Goal: Transaction & Acquisition: Purchase product/service

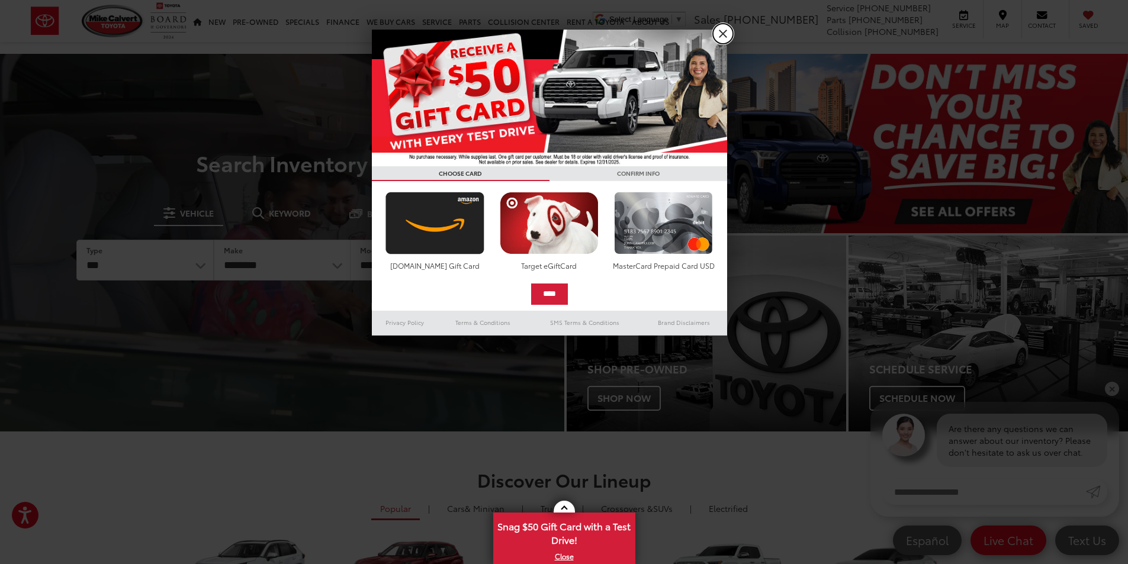
click at [725, 38] on link "X" at bounding box center [723, 34] width 20 height 20
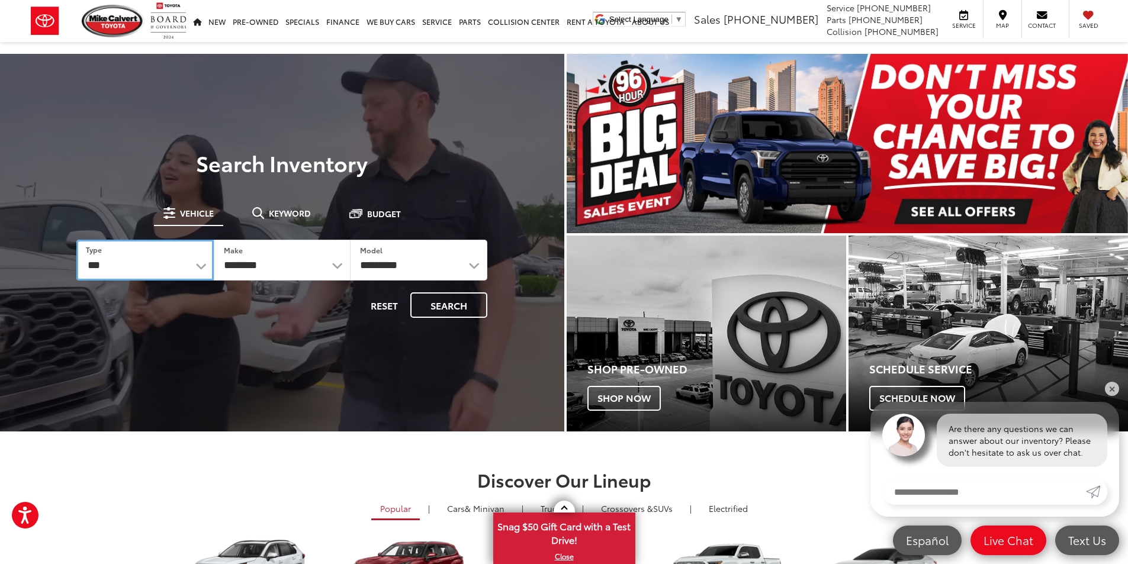
click at [191, 275] on select "*** *** **** *********" at bounding box center [144, 260] width 137 height 41
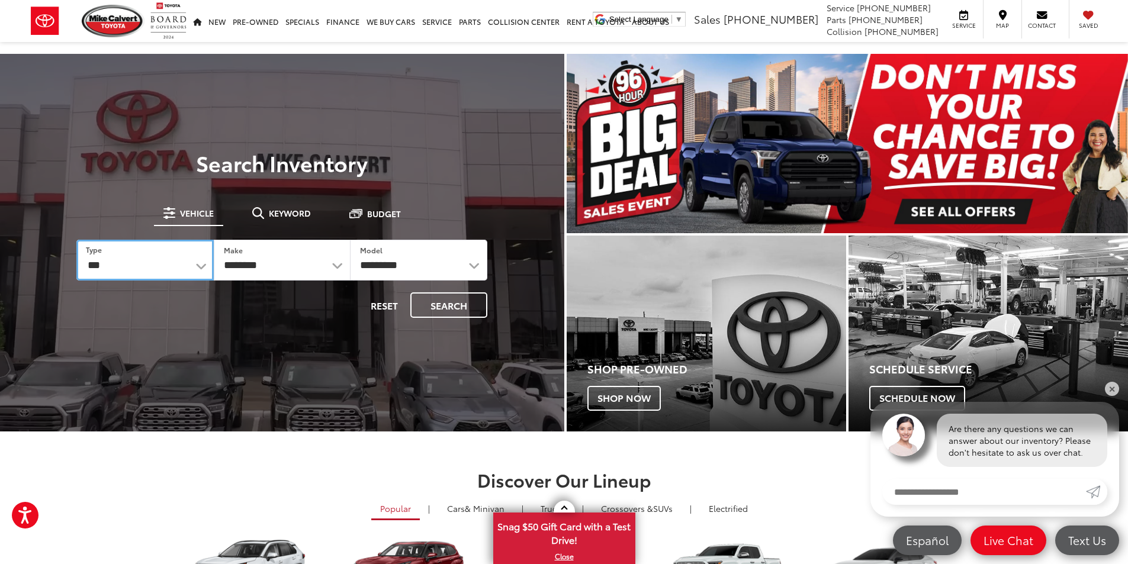
click at [76, 240] on select "*** *** **** *********" at bounding box center [144, 260] width 137 height 41
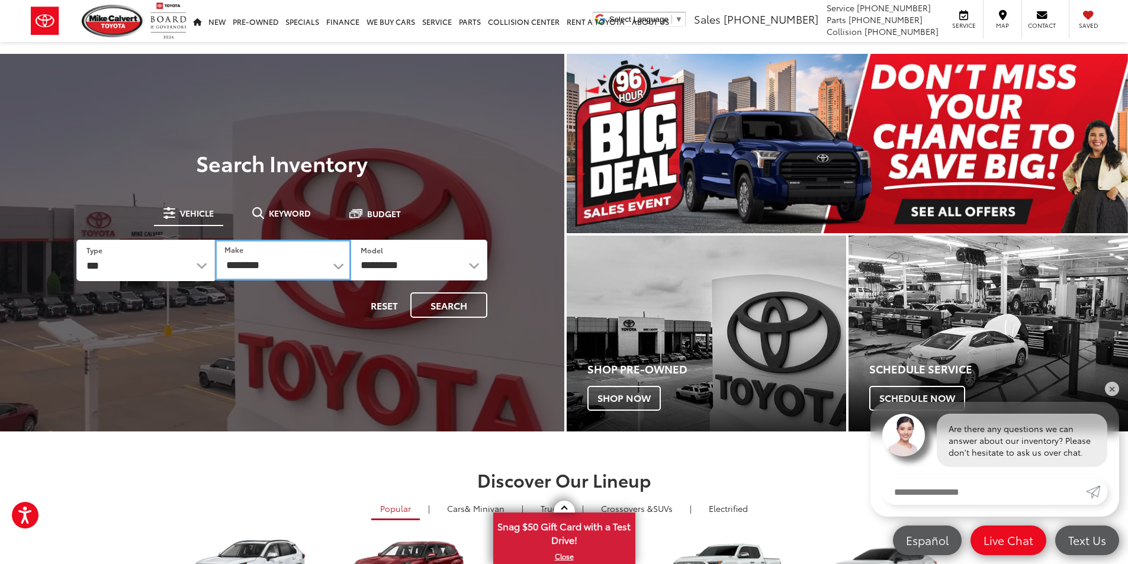
click at [240, 268] on select "**********" at bounding box center [283, 260] width 136 height 41
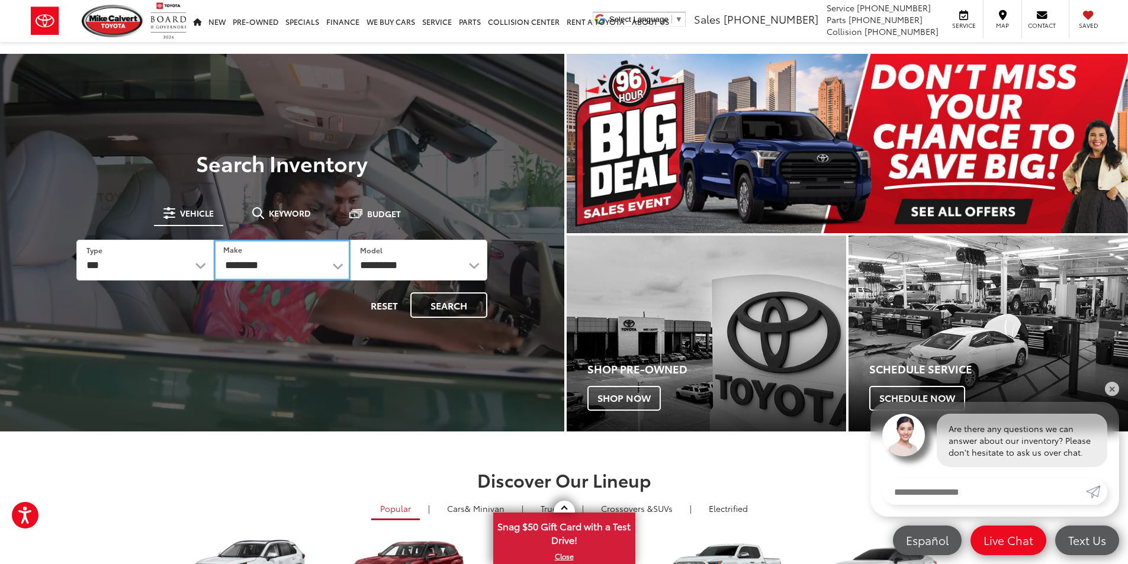
select select "******"
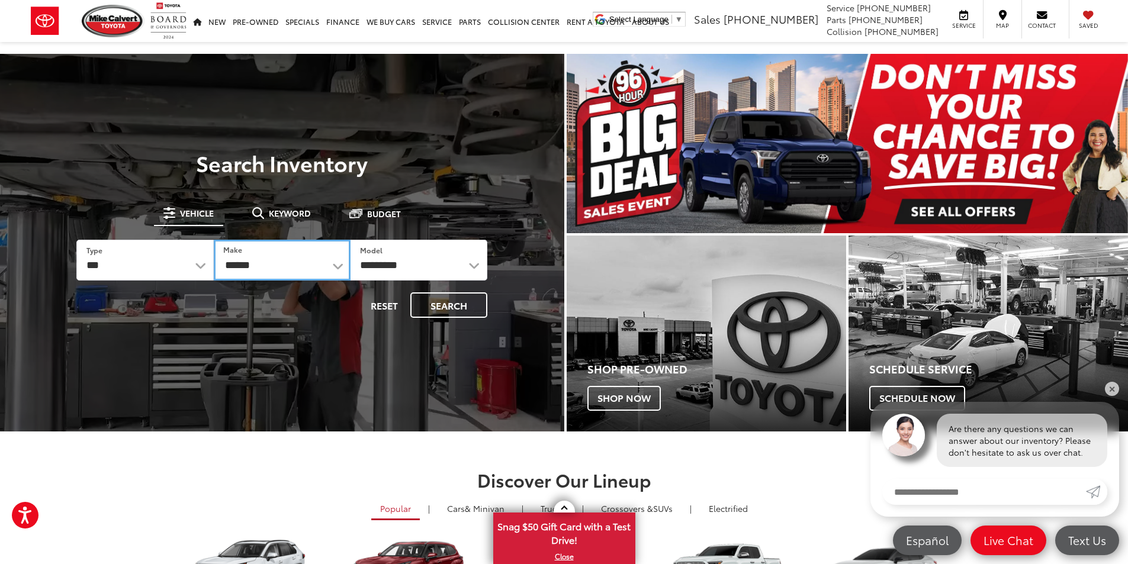
click at [214, 240] on select "**********" at bounding box center [282, 260] width 137 height 41
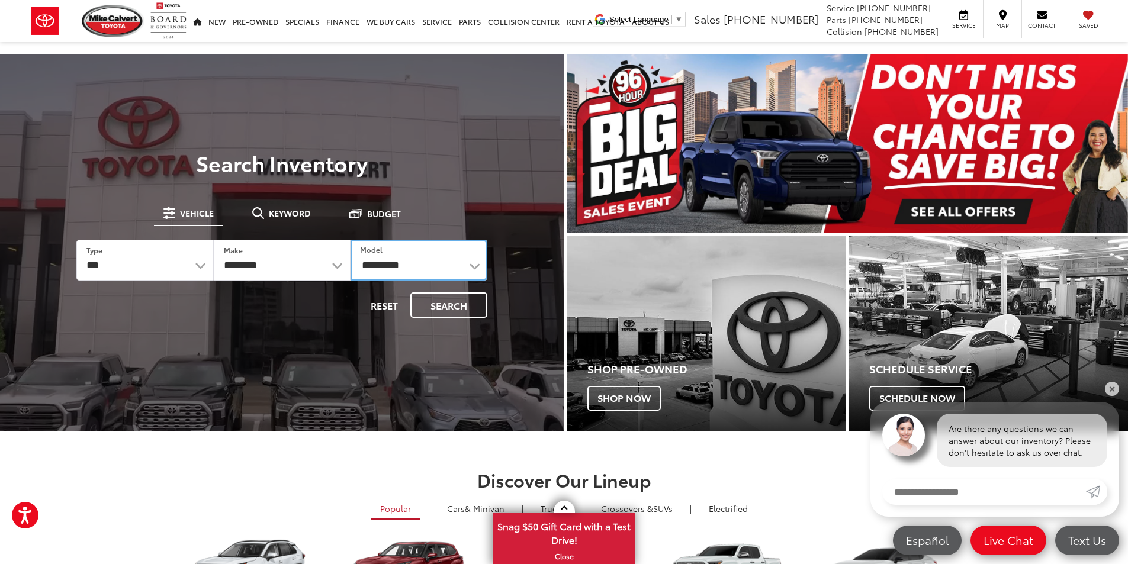
click at [393, 262] on select "**********" at bounding box center [418, 260] width 137 height 41
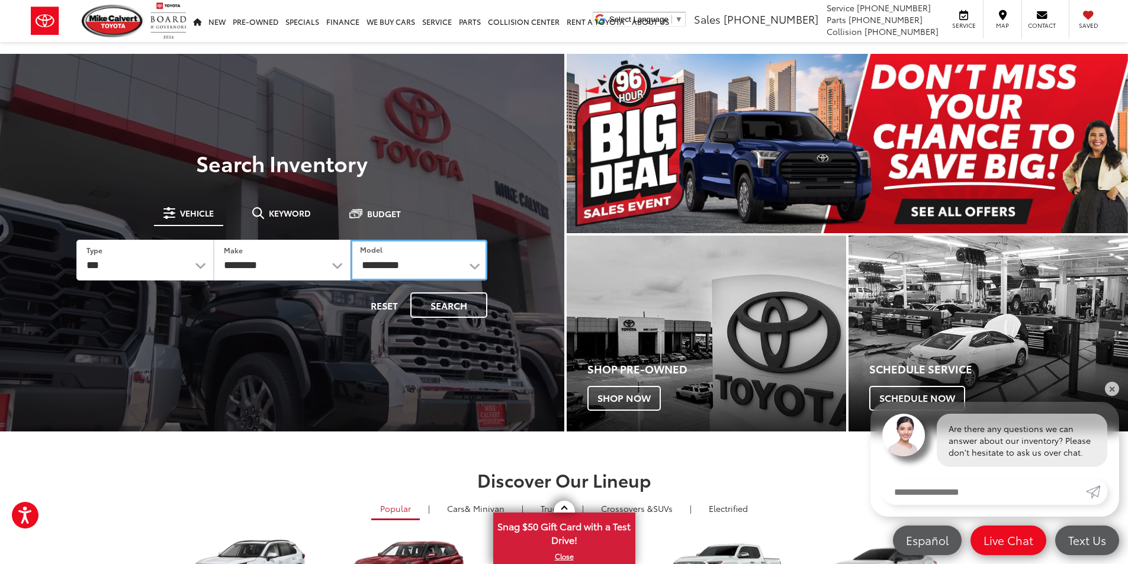
select select "*******"
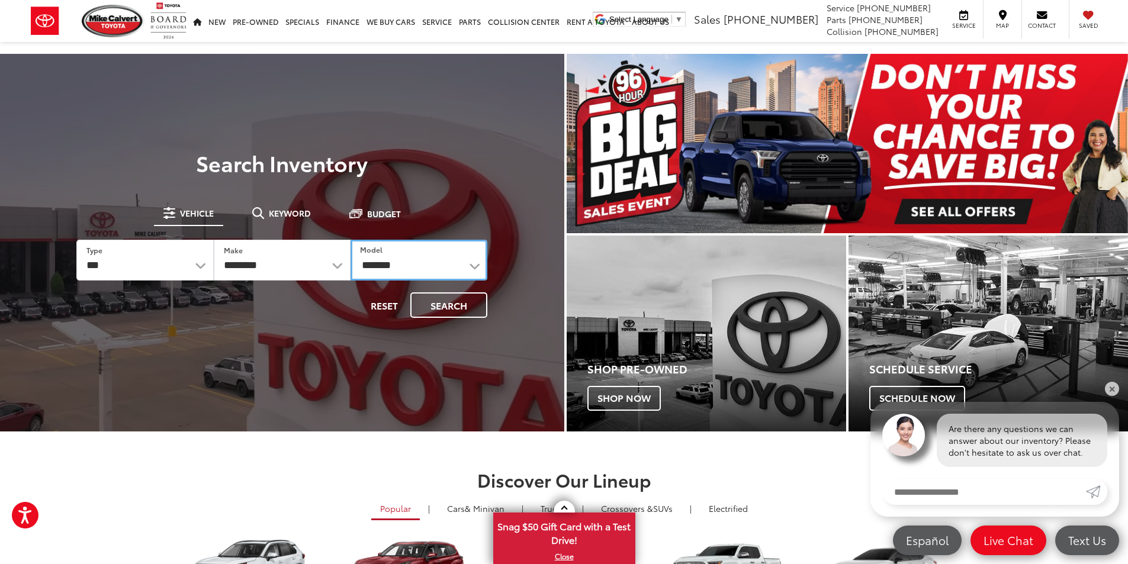
click at [350, 240] on select "**********" at bounding box center [418, 260] width 137 height 41
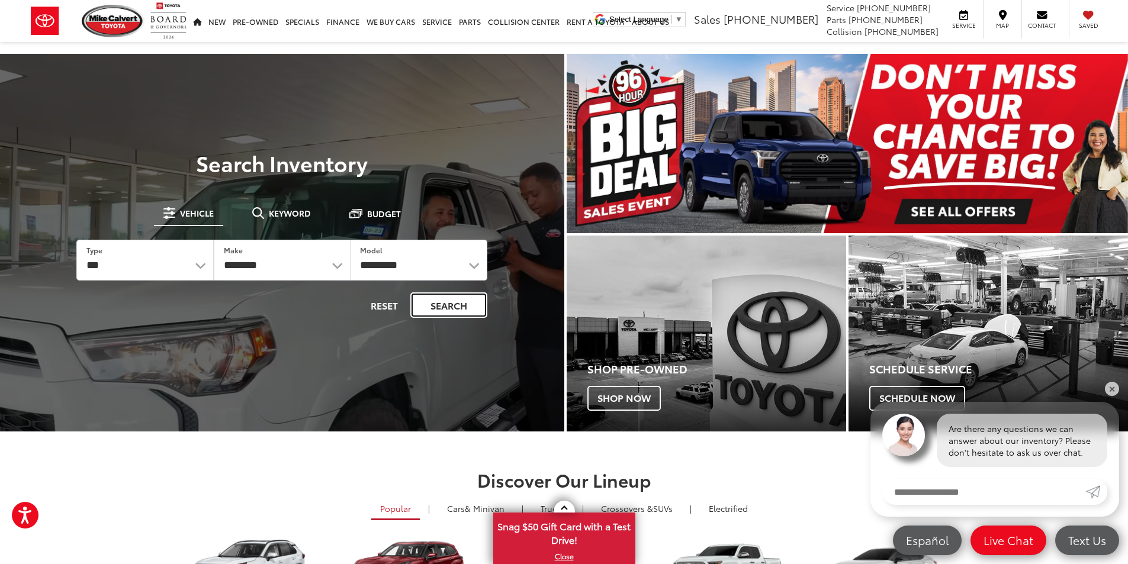
click at [456, 308] on button "Search" at bounding box center [448, 304] width 77 height 25
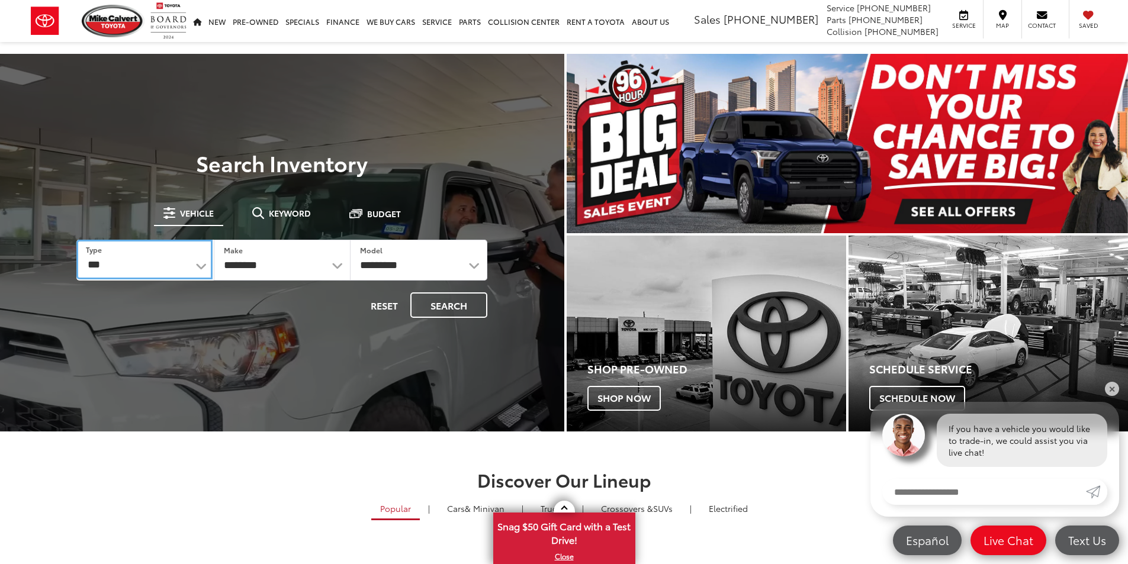
click at [188, 265] on select "*** *** **** *********" at bounding box center [144, 260] width 136 height 40
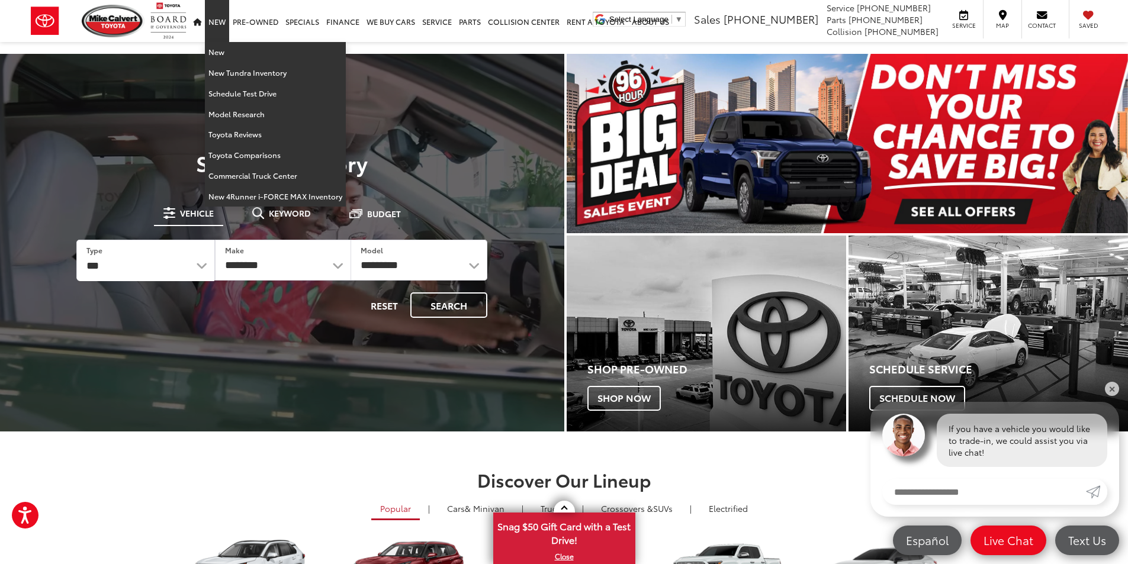
click at [215, 28] on link "New" at bounding box center [217, 21] width 24 height 42
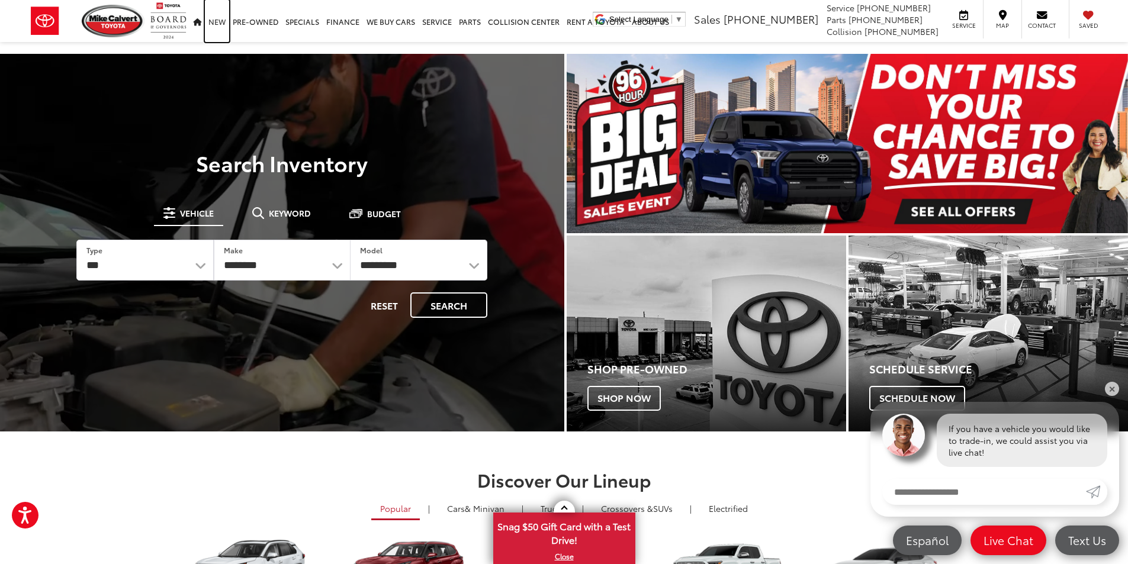
click at [215, 28] on link "New" at bounding box center [217, 21] width 24 height 42
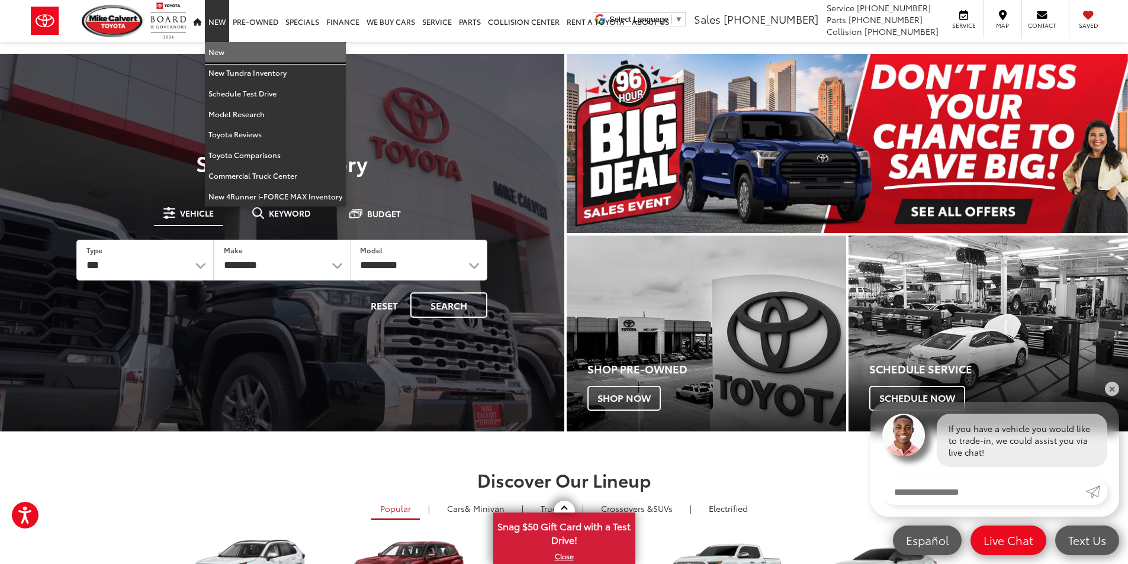
click at [217, 57] on link "New" at bounding box center [275, 52] width 141 height 21
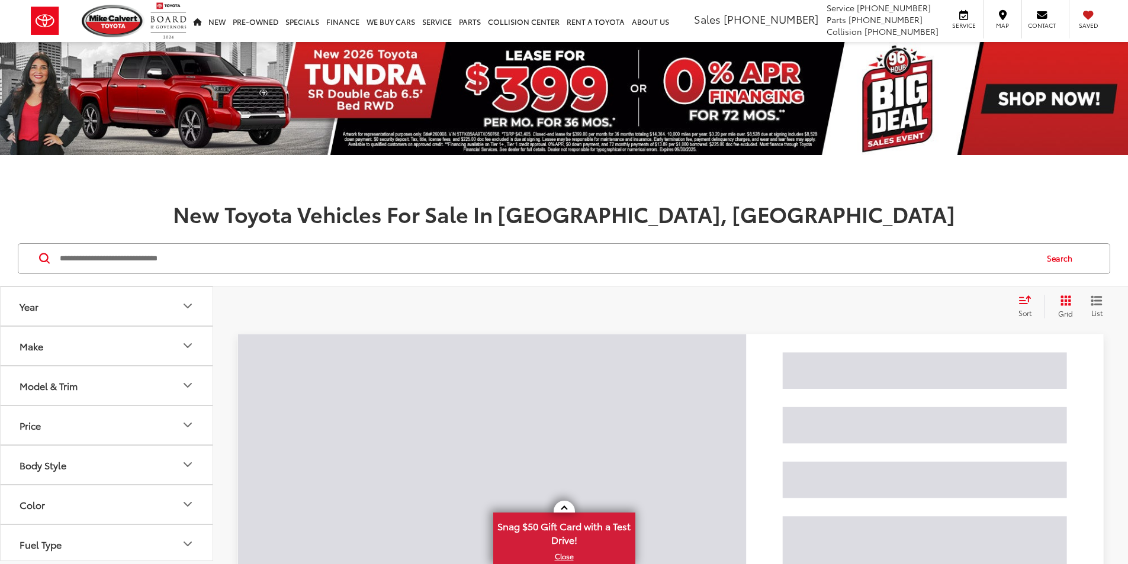
click at [127, 358] on button "Make" at bounding box center [107, 346] width 213 height 38
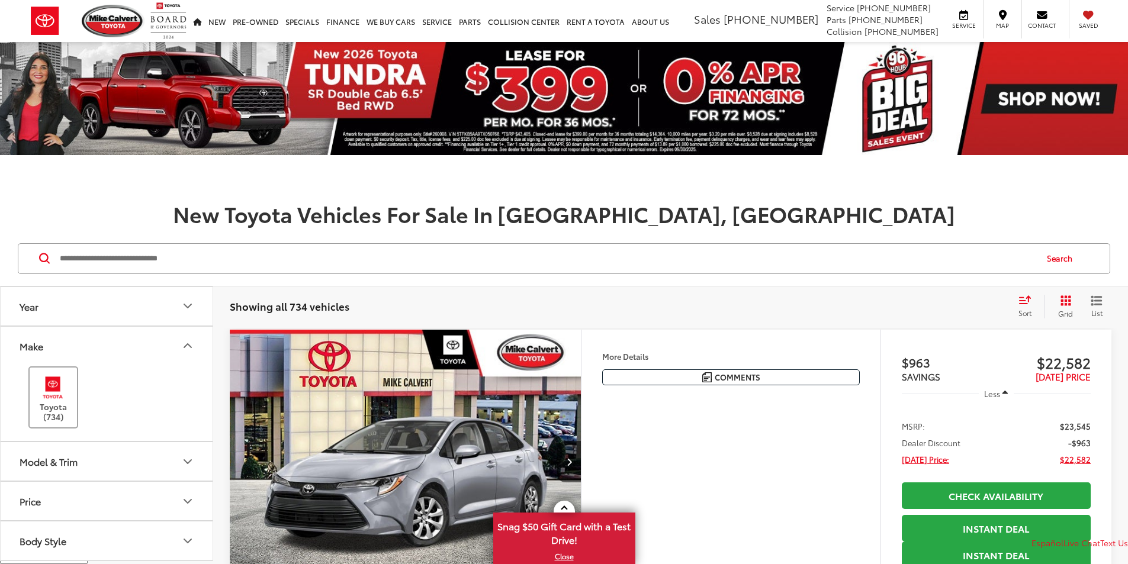
click at [57, 393] on img at bounding box center [53, 388] width 33 height 28
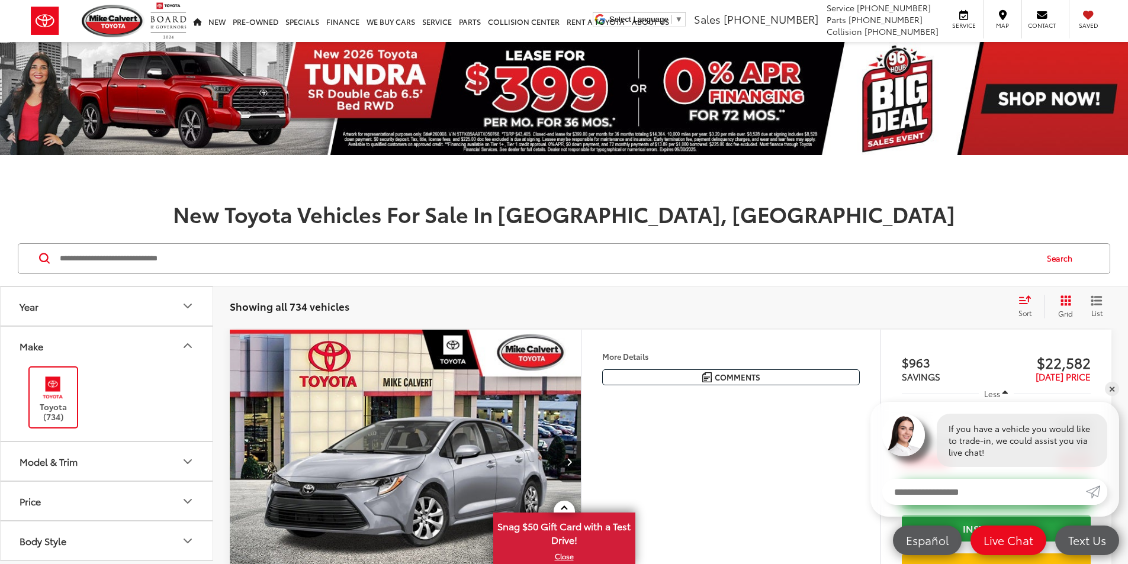
click at [120, 307] on button "Year" at bounding box center [107, 306] width 213 height 38
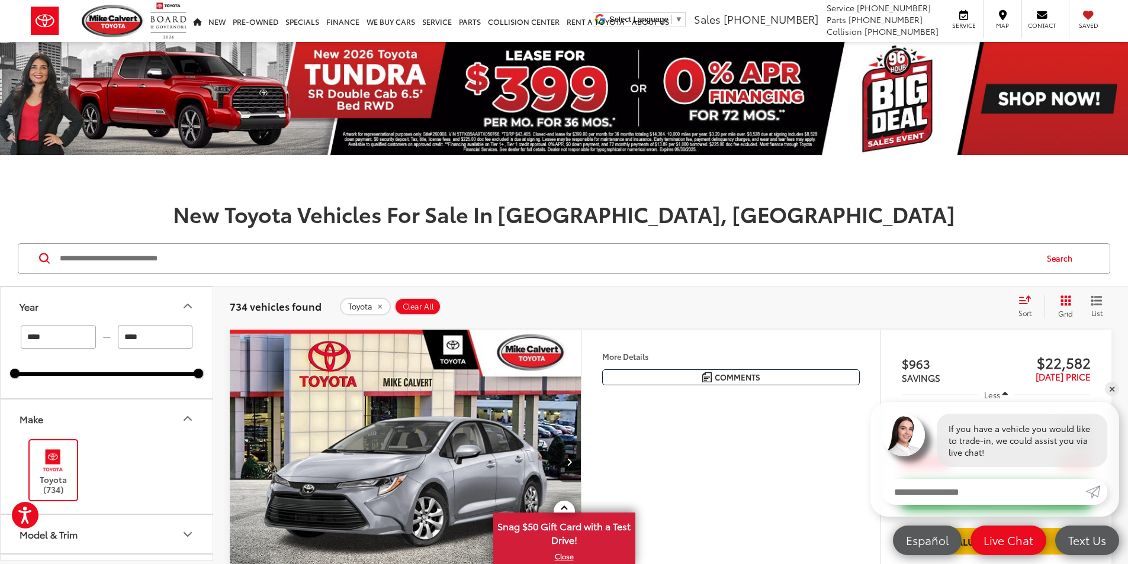
drag, startPoint x: 30, startPoint y: 344, endPoint x: 45, endPoint y: 307, distance: 39.8
click at [0, 378] on div "Year **** — **** 2024 2026 Make Toyota (734) Model & Trim Price * — ****** 0 91…" at bounding box center [106, 424] width 213 height 275
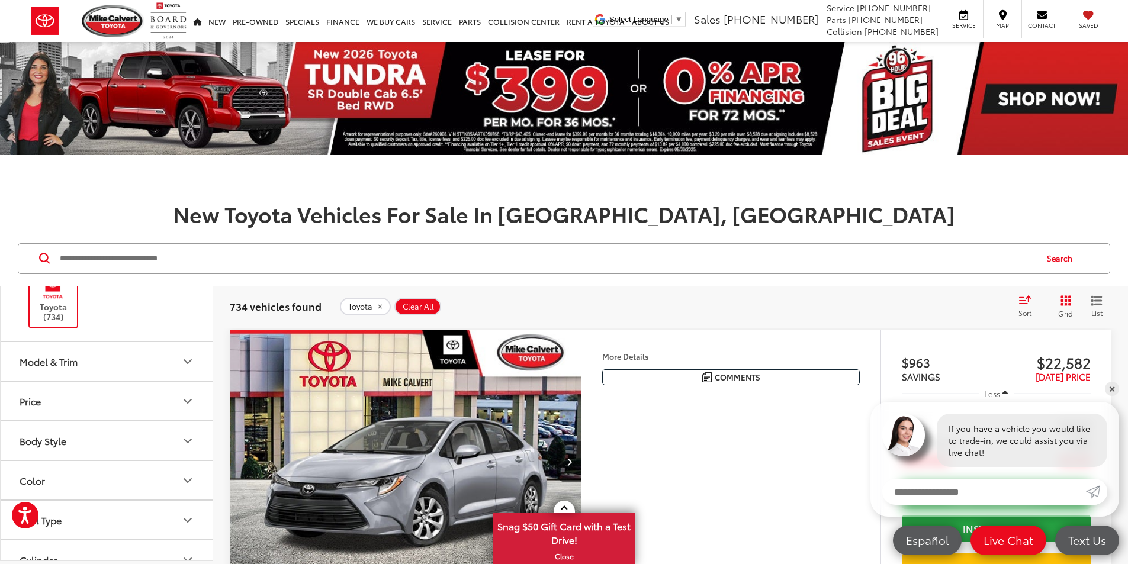
scroll to position [171, 0]
type input "****"
click at [191, 356] on icon "Model & Trim" at bounding box center [188, 363] width 14 height 14
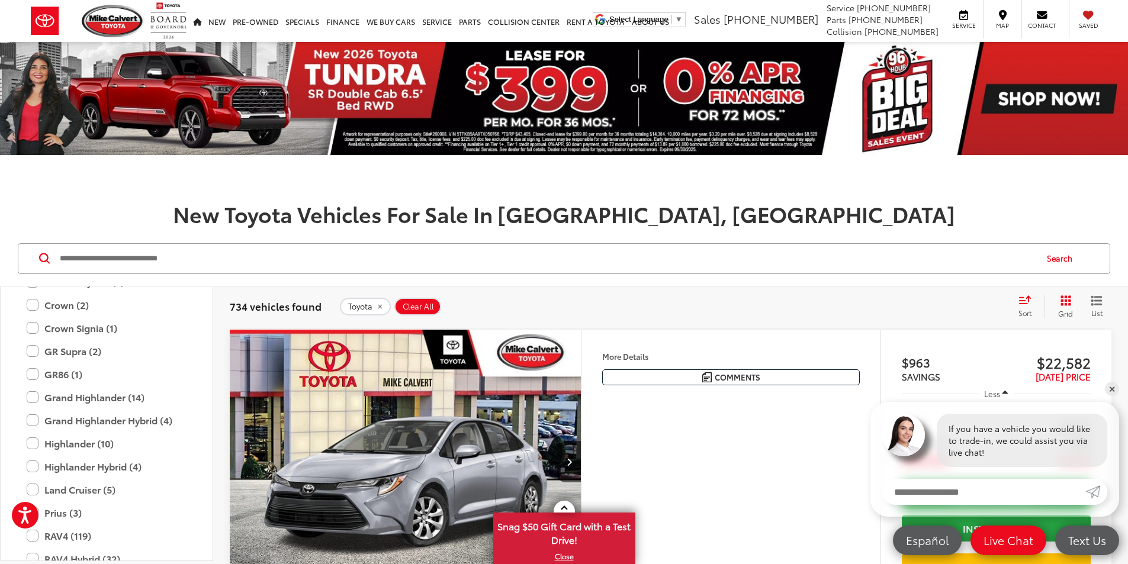
scroll to position [336, 0]
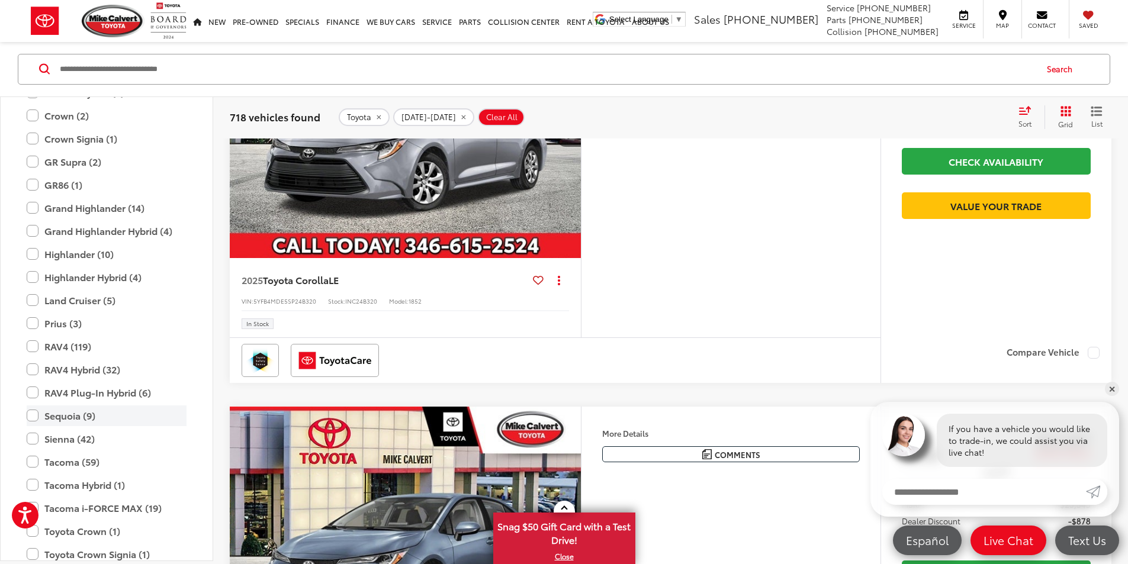
click at [32, 419] on label "Sequoia (9)" at bounding box center [107, 416] width 160 height 21
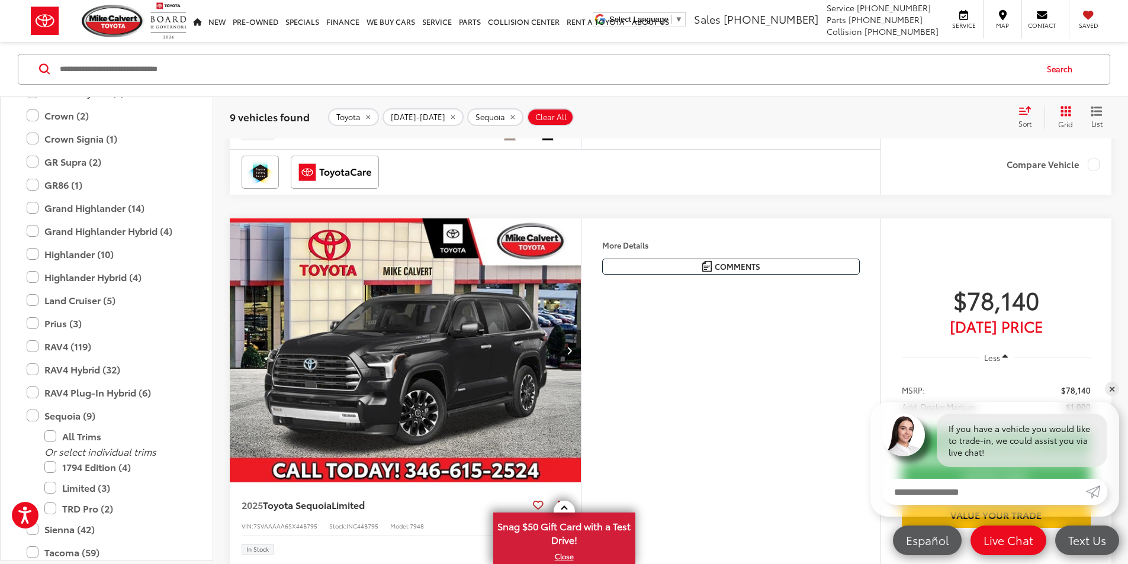
scroll to position [860, 0]
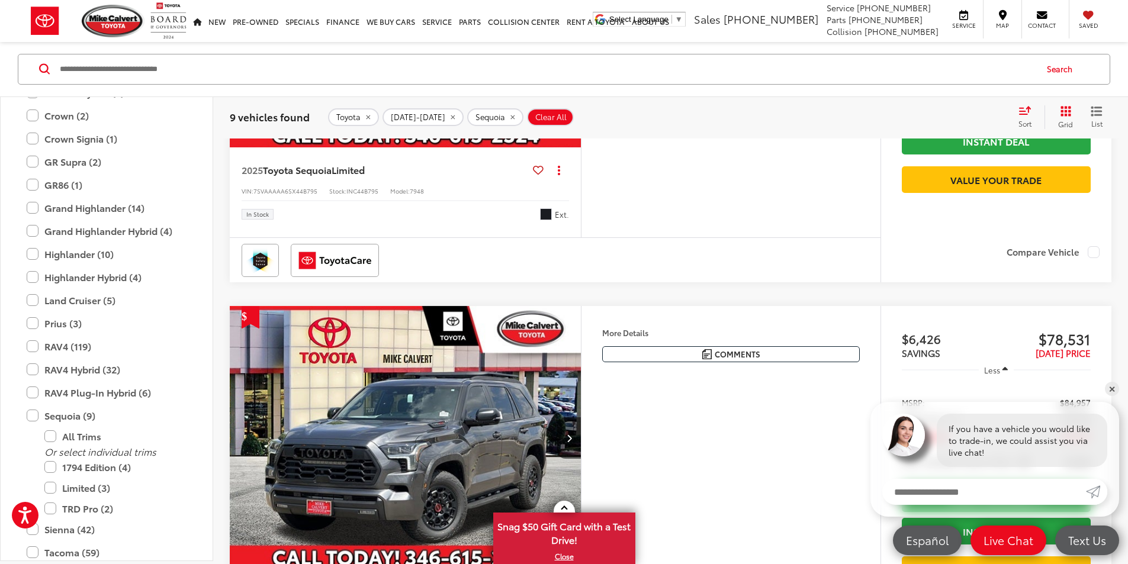
click at [488, 148] on img "2025 Toyota Sequoia Limited 0" at bounding box center [405, 15] width 353 height 265
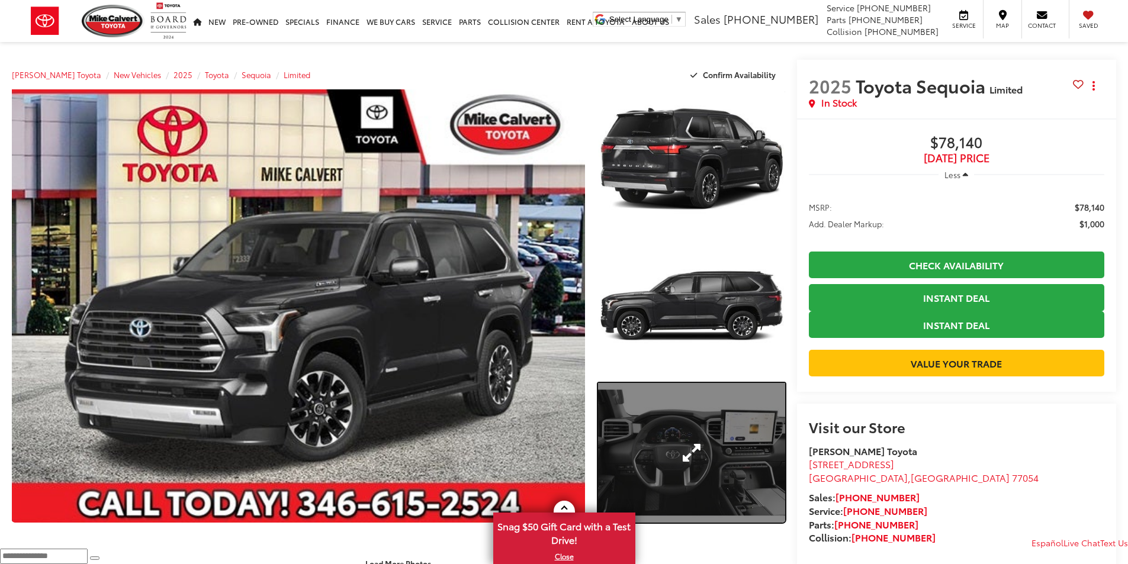
click at [665, 433] on link "Expand Photo 3" at bounding box center [691, 453] width 187 height 140
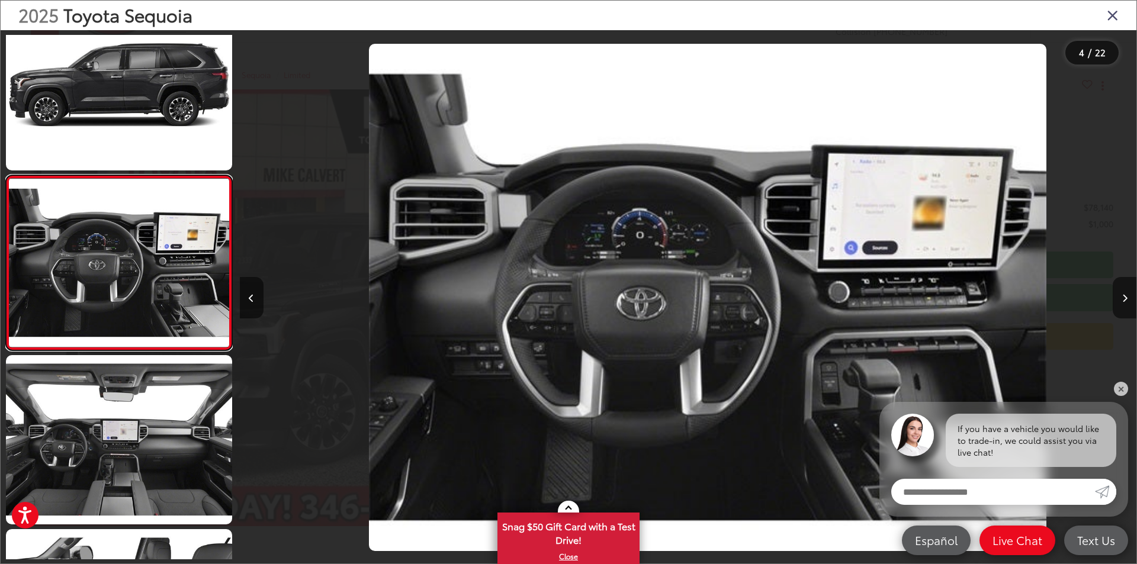
scroll to position [0, 2689]
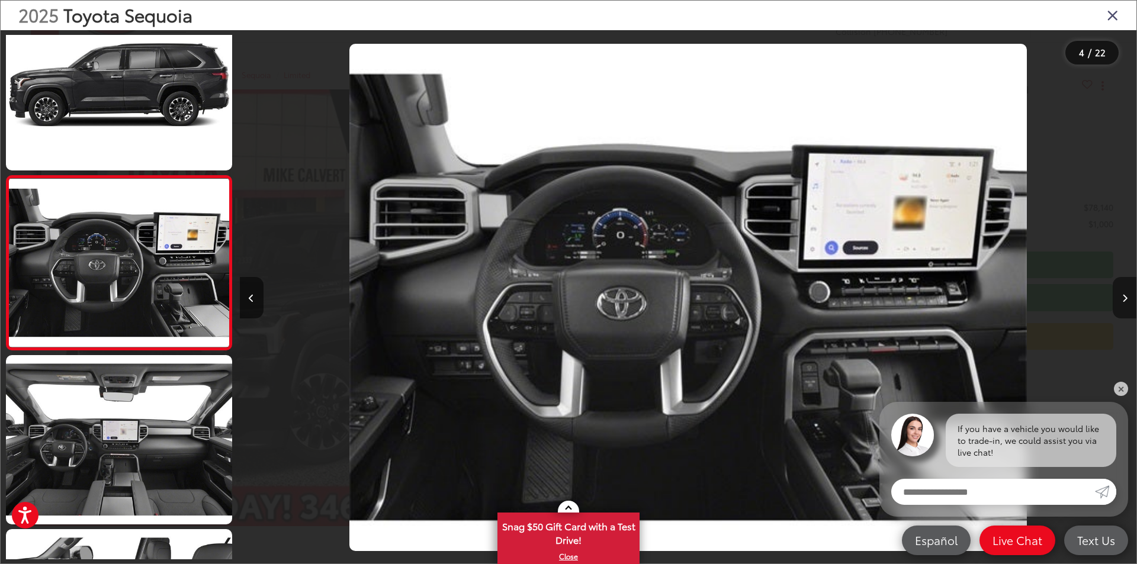
click at [1121, 297] on button "Next image" at bounding box center [1124, 297] width 24 height 41
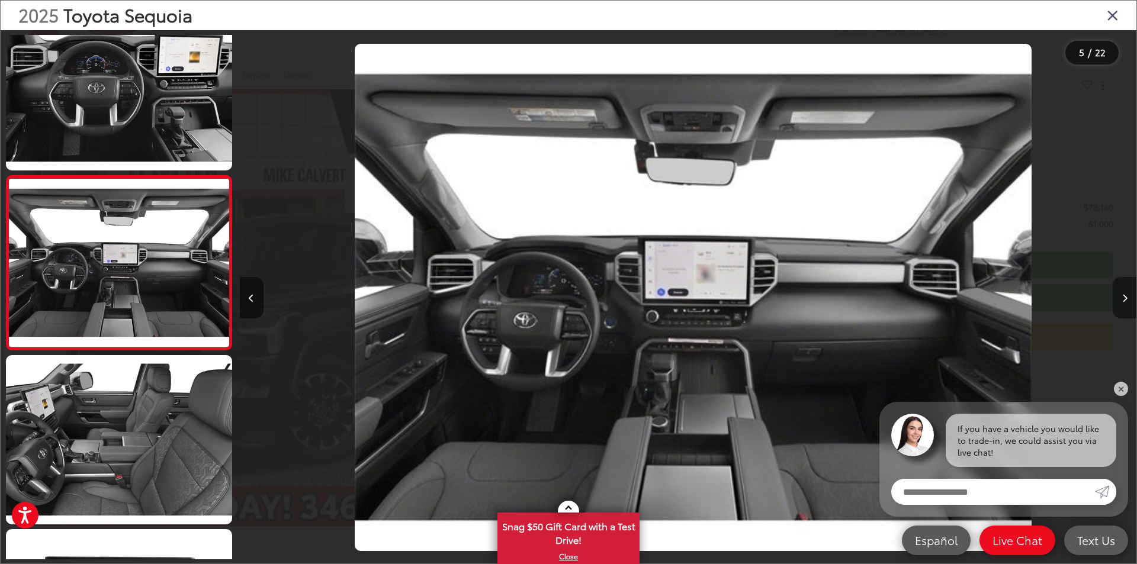
scroll to position [0, 3586]
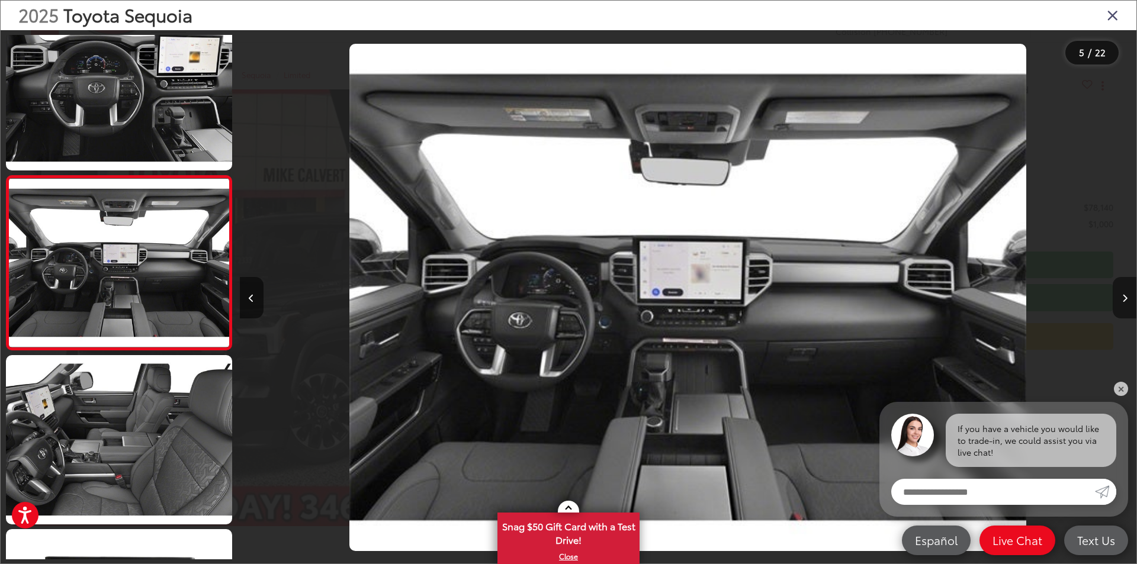
click at [1121, 297] on button "Next image" at bounding box center [1124, 297] width 24 height 41
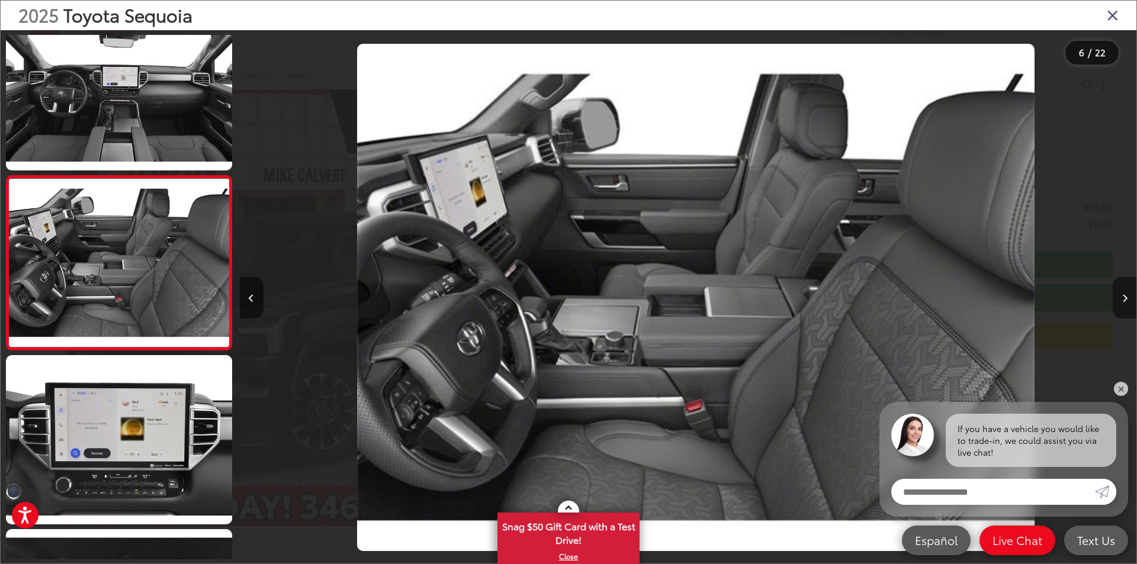
scroll to position [0, 4483]
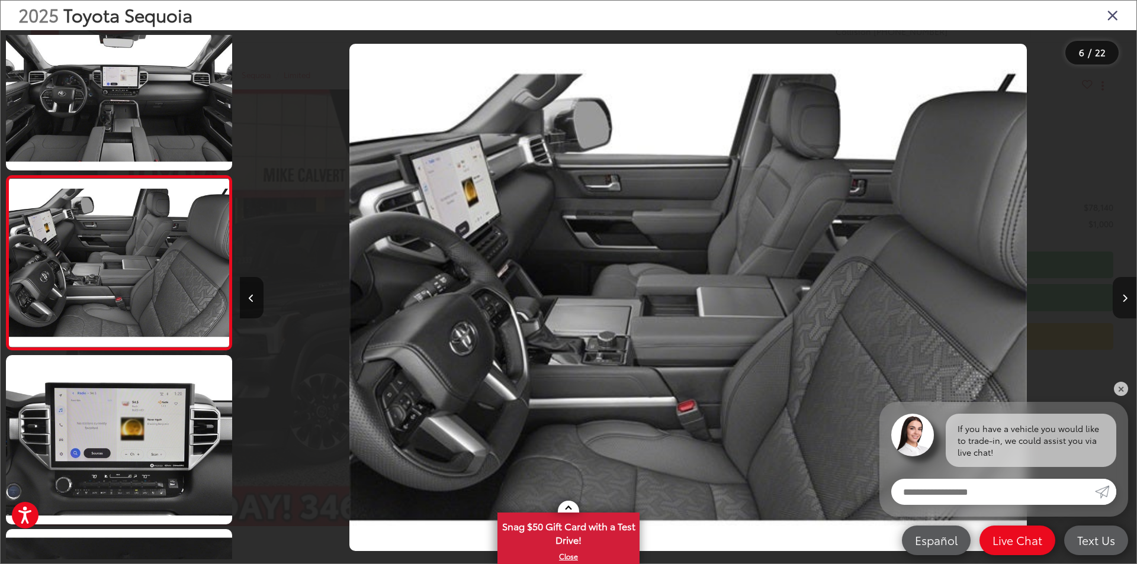
click at [1121, 297] on button "Next image" at bounding box center [1124, 297] width 24 height 41
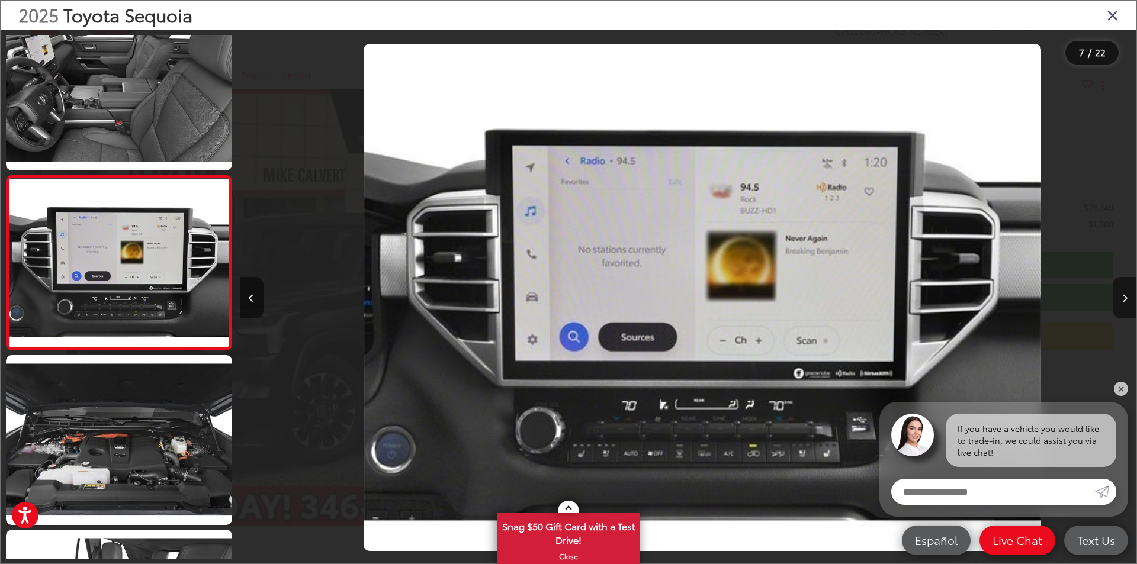
scroll to position [0, 5379]
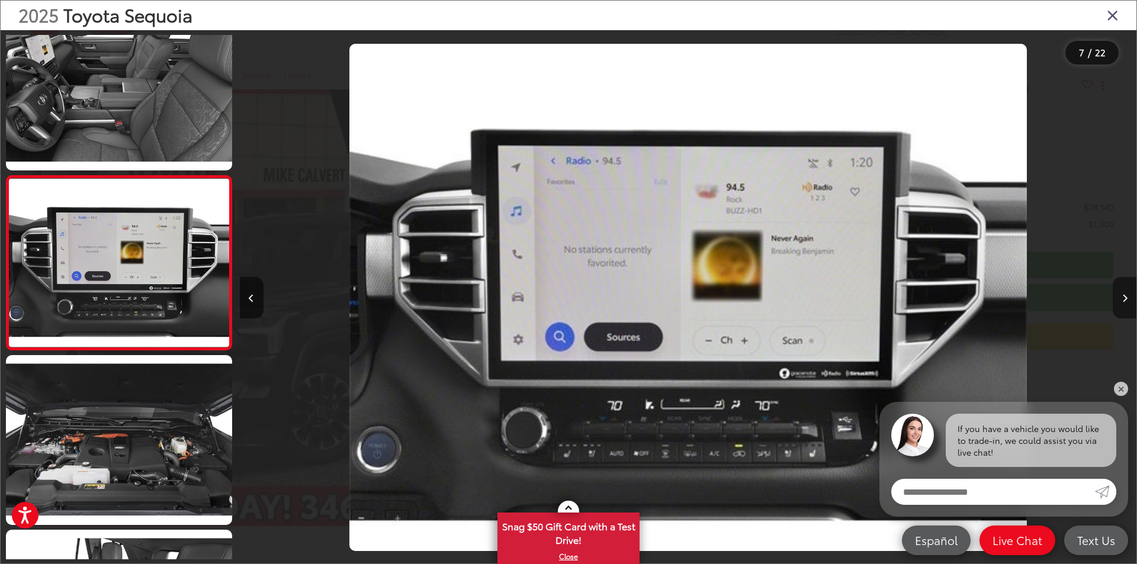
click at [1121, 297] on button "Next image" at bounding box center [1124, 297] width 24 height 41
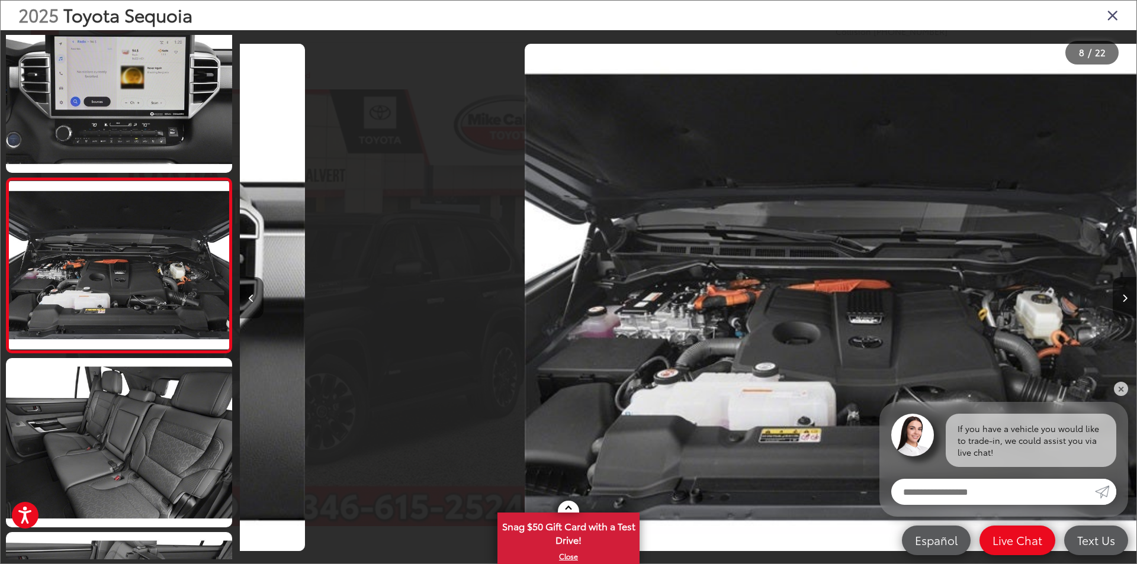
scroll to position [1079, 0]
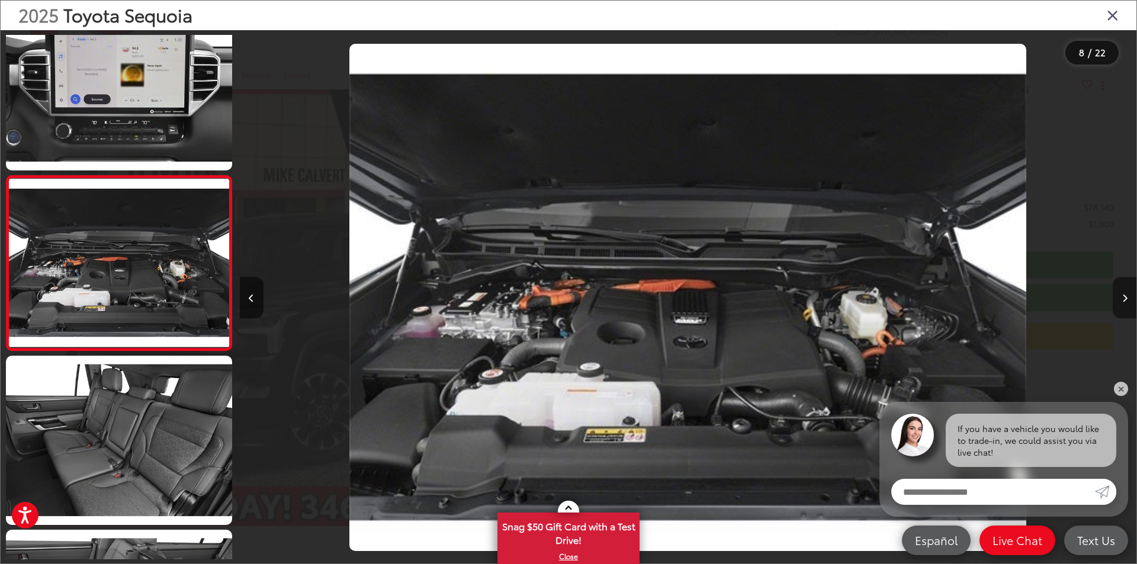
click at [1121, 297] on button "Next image" at bounding box center [1124, 297] width 24 height 41
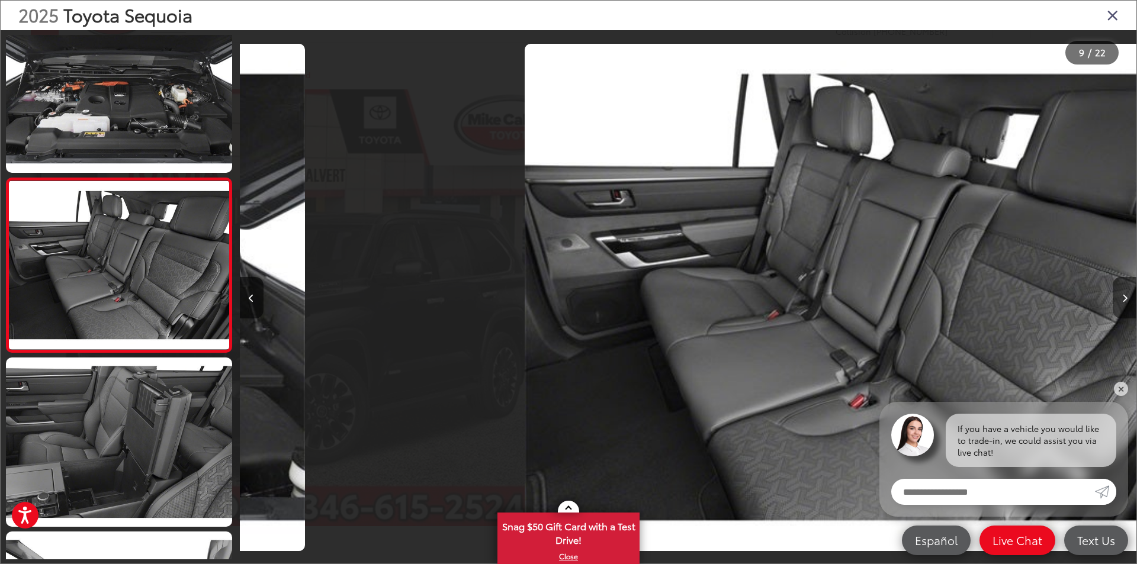
scroll to position [1254, 0]
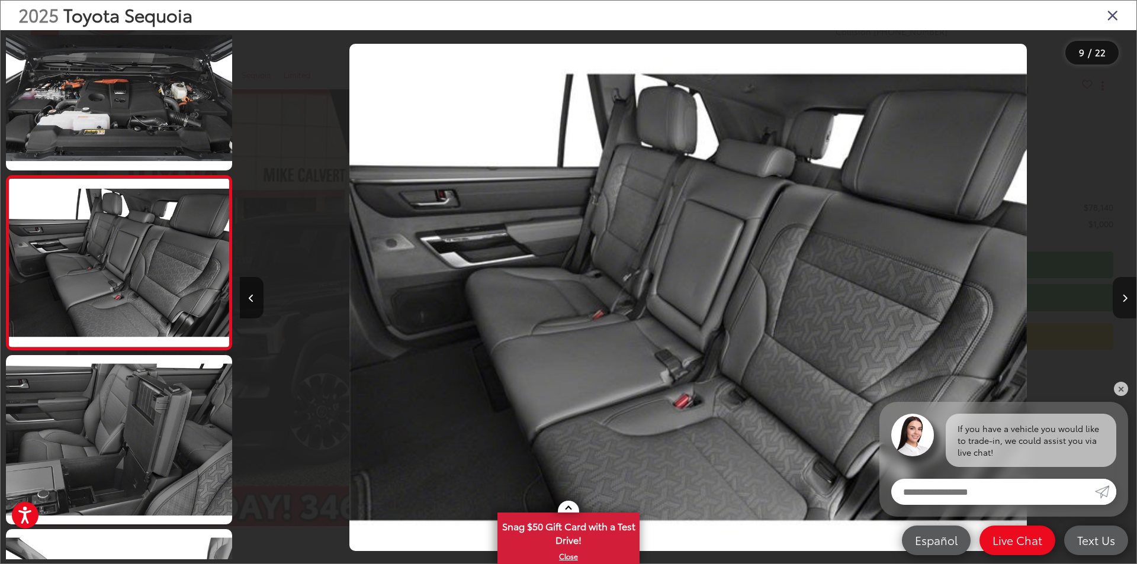
click at [1121, 297] on button "Next image" at bounding box center [1124, 297] width 24 height 41
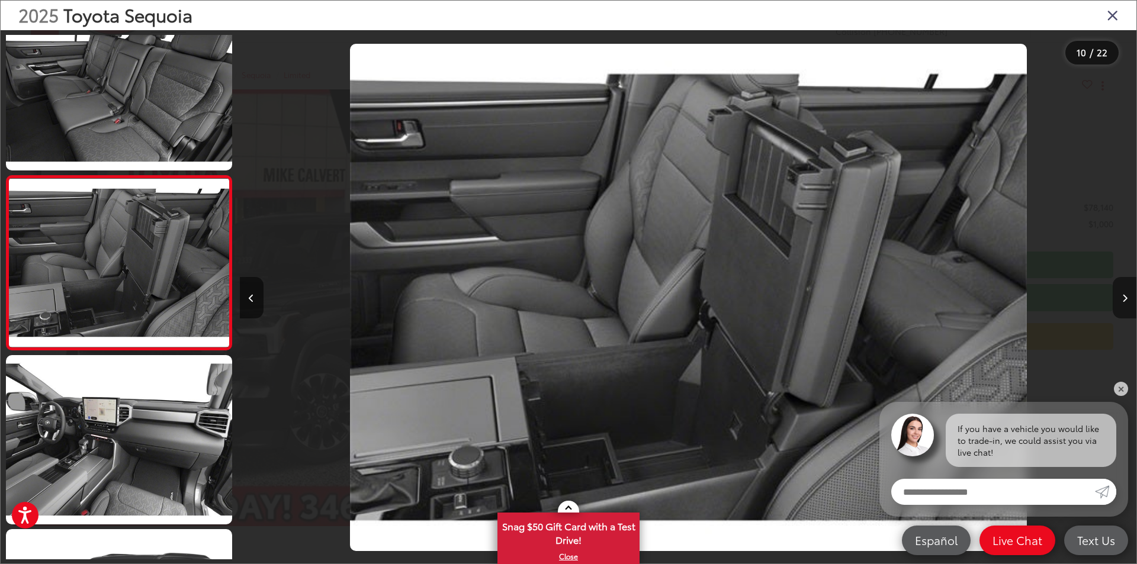
scroll to position [0, 8069]
click at [1121, 297] on button "Next image" at bounding box center [1124, 297] width 24 height 41
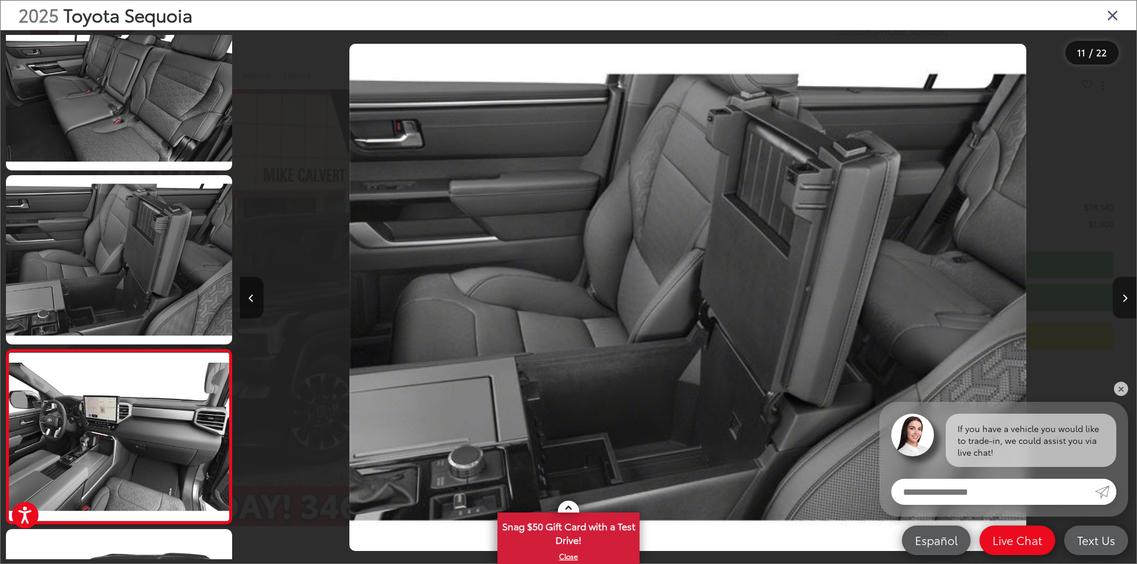
scroll to position [0, 0]
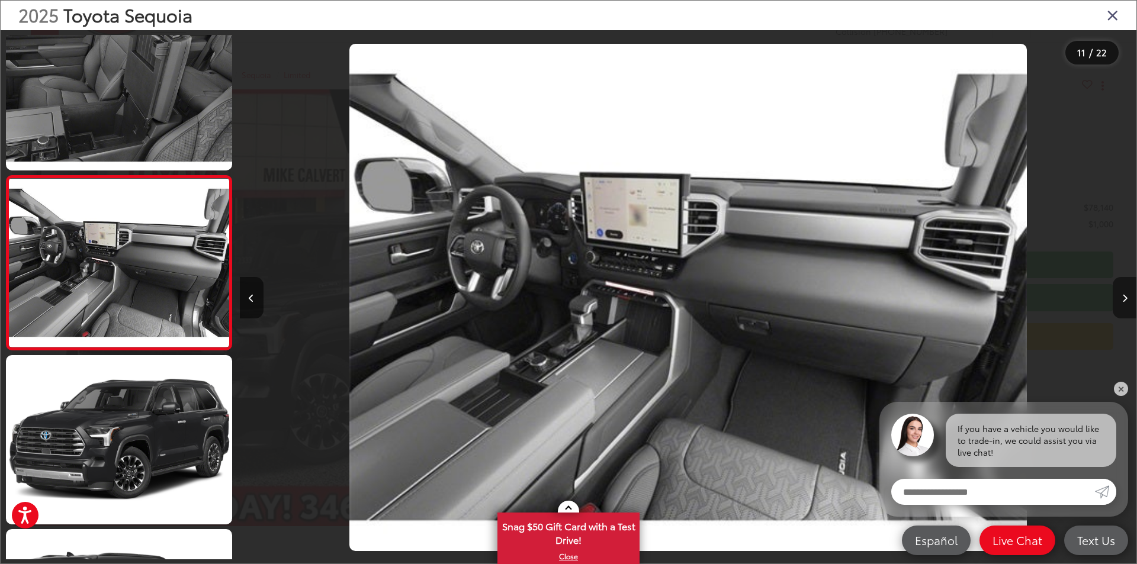
click at [1121, 297] on button "Next image" at bounding box center [1124, 297] width 24 height 41
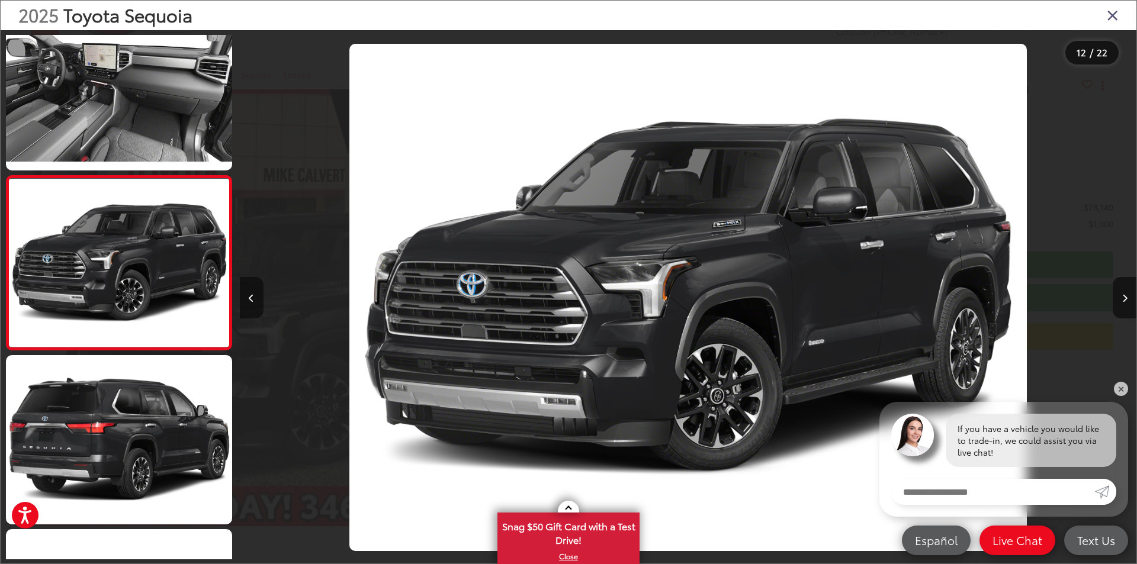
click at [262, 289] on button "Previous image" at bounding box center [252, 297] width 24 height 41
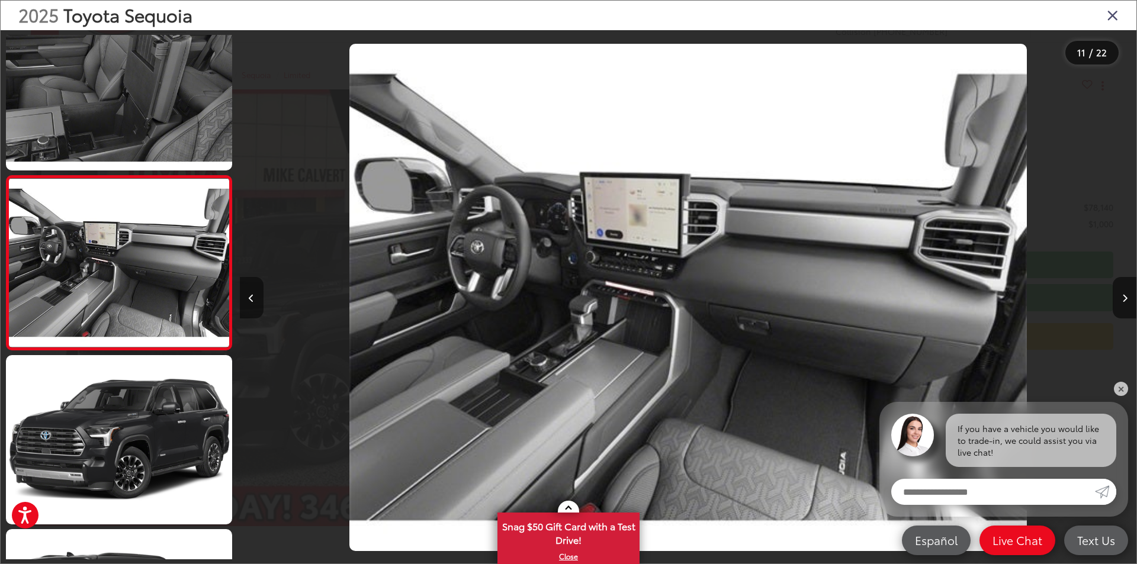
click at [262, 289] on button "Previous image" at bounding box center [252, 297] width 24 height 41
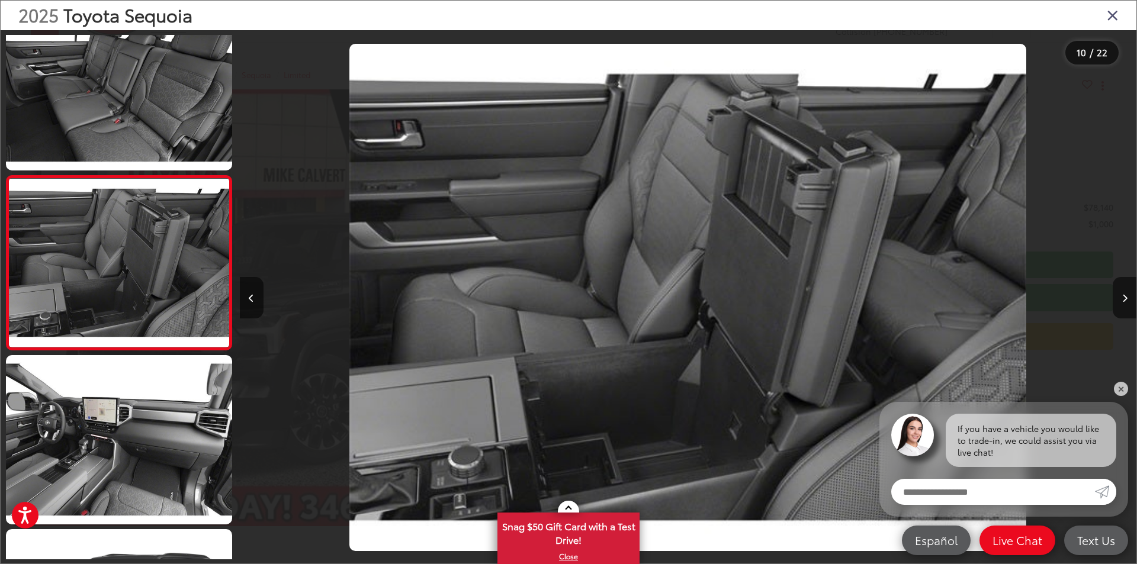
click at [476, 466] on img "2025 Toyota Sequoia Limited 9" at bounding box center [687, 298] width 677 height 508
click at [1123, 305] on button "Next image" at bounding box center [1124, 297] width 24 height 41
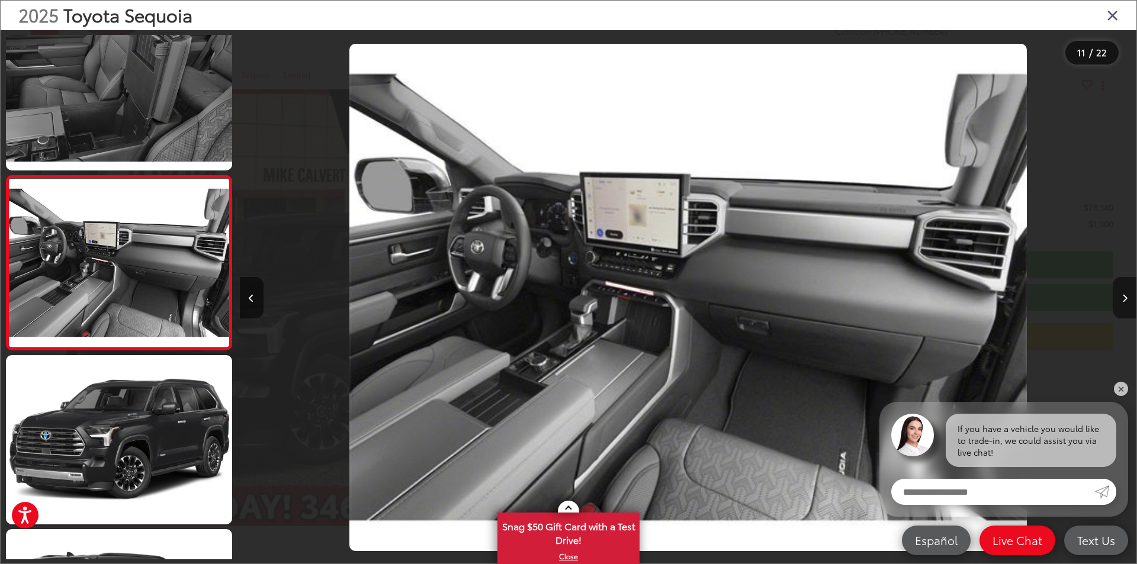
click at [1123, 305] on button "Next image" at bounding box center [1124, 297] width 24 height 41
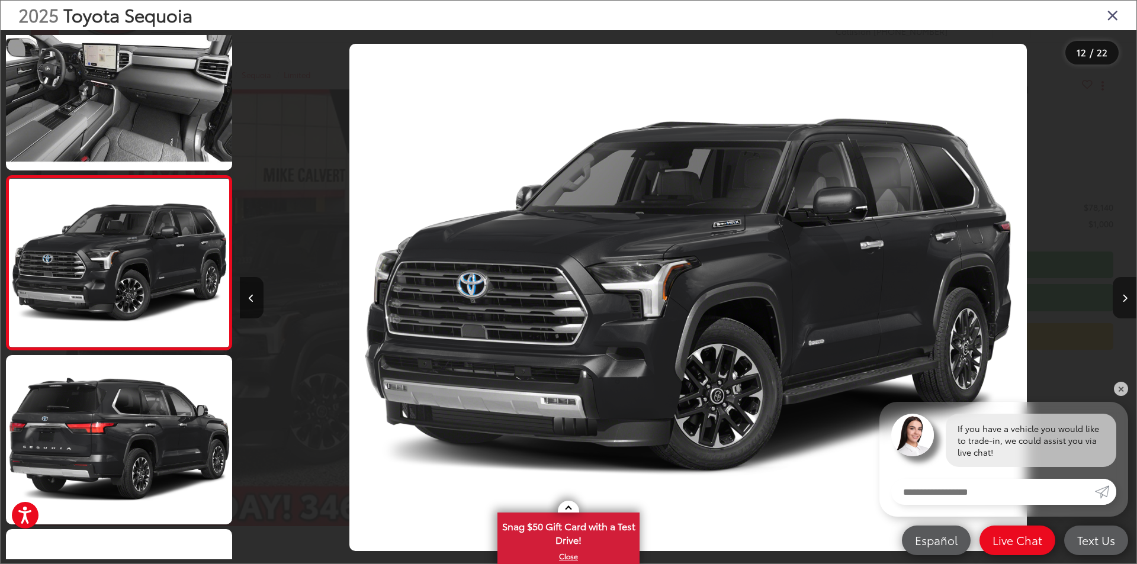
click at [1123, 305] on button "Next image" at bounding box center [1124, 297] width 24 height 41
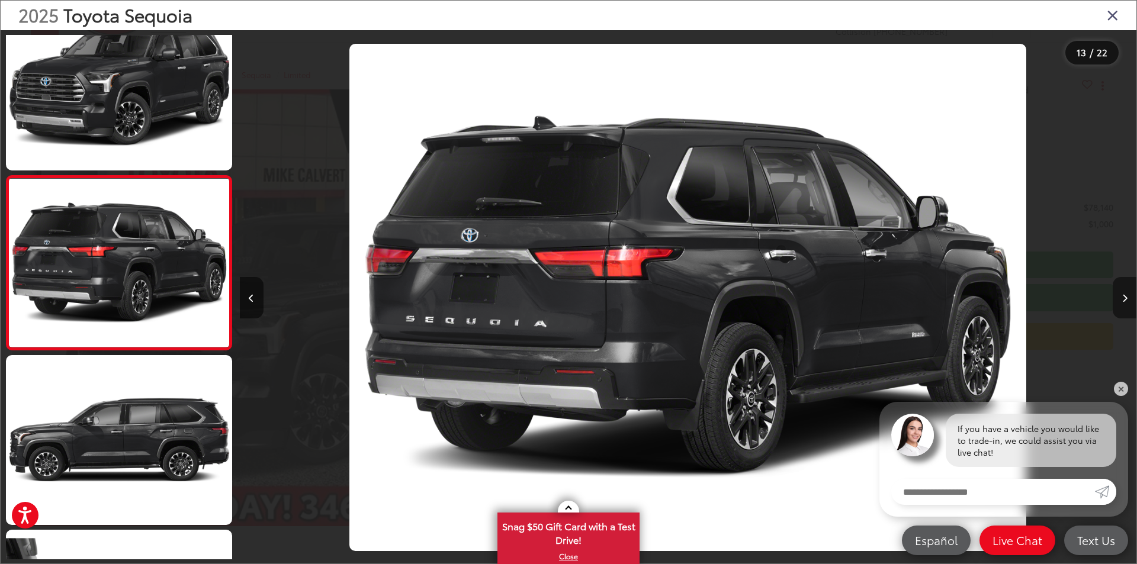
click at [1123, 305] on button "Next image" at bounding box center [1124, 297] width 24 height 41
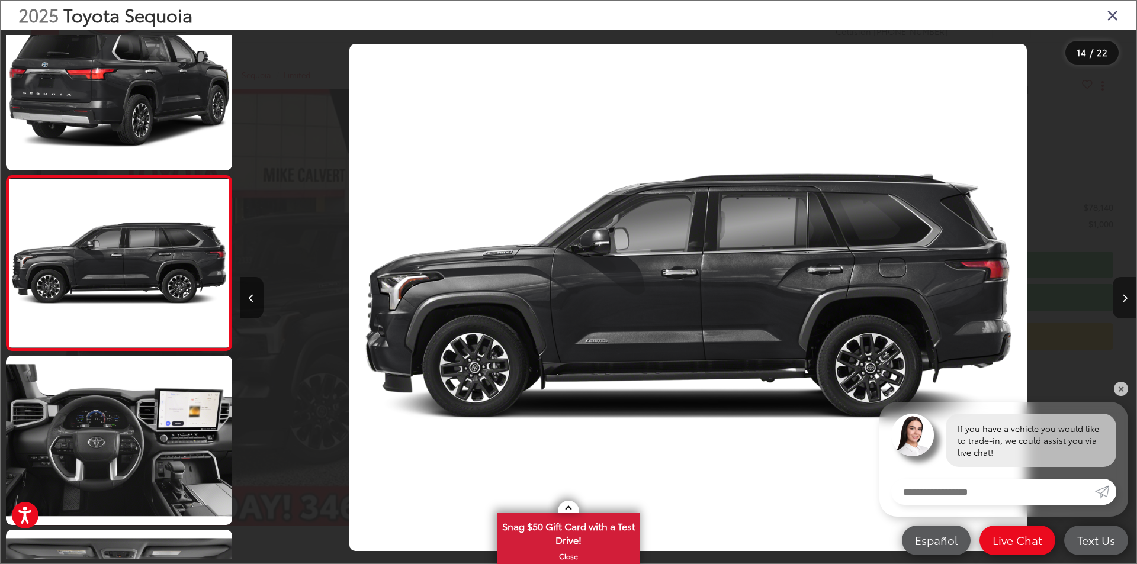
click at [1123, 305] on button "Next image" at bounding box center [1124, 297] width 24 height 41
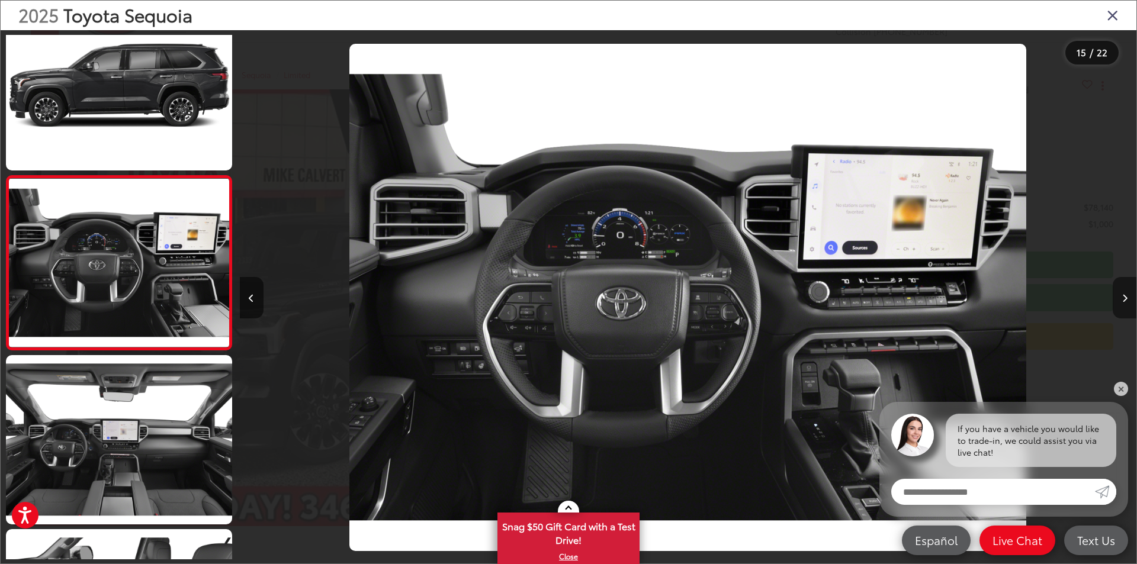
click at [1123, 305] on button "Next image" at bounding box center [1124, 297] width 24 height 41
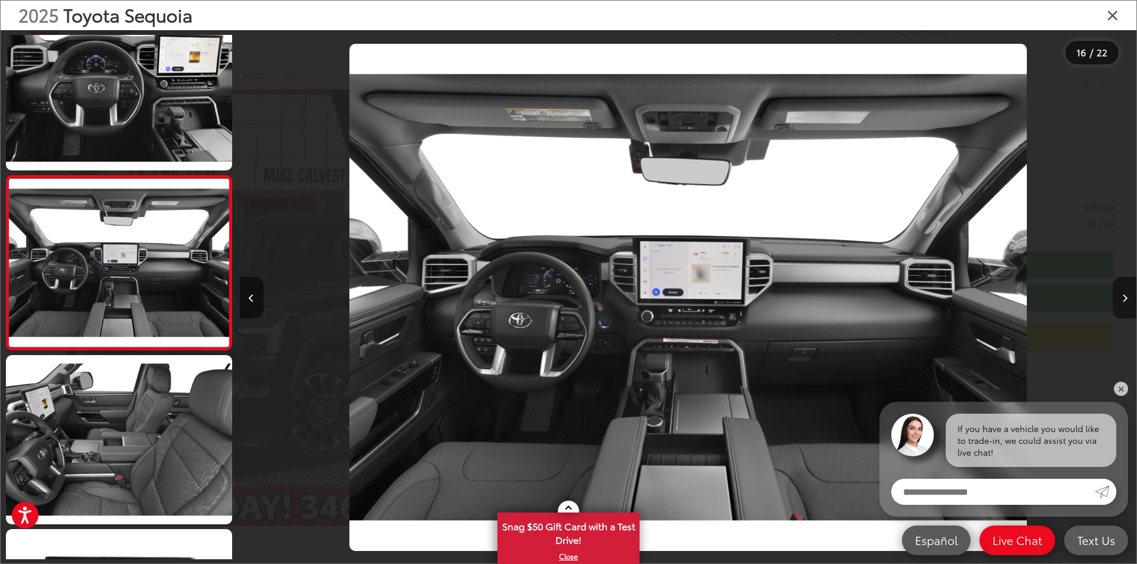
click at [1123, 305] on button "Next image" at bounding box center [1124, 297] width 24 height 41
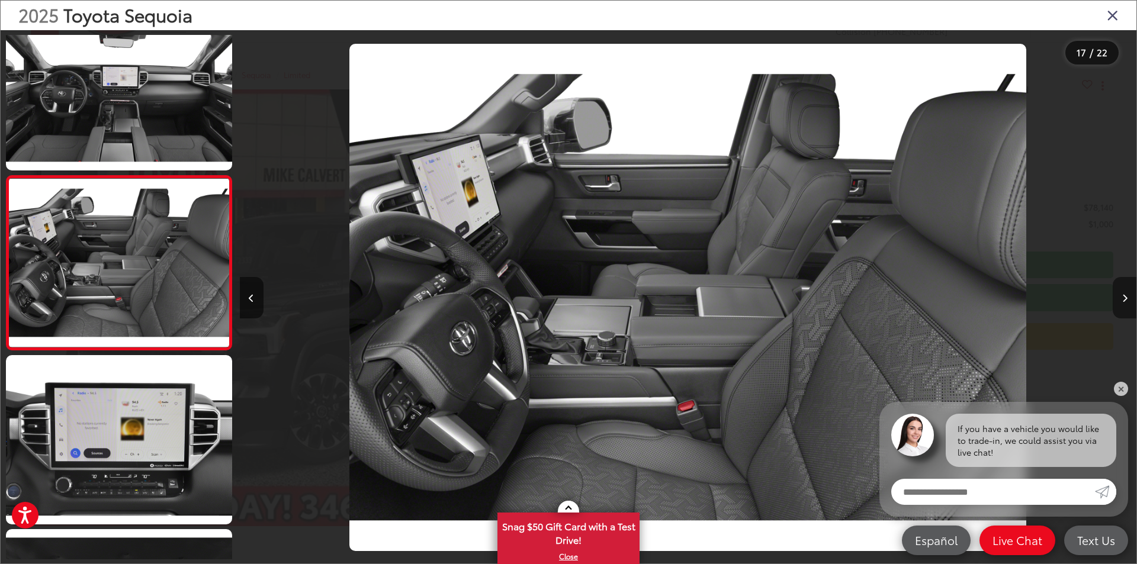
click at [1123, 305] on button "Next image" at bounding box center [1124, 297] width 24 height 41
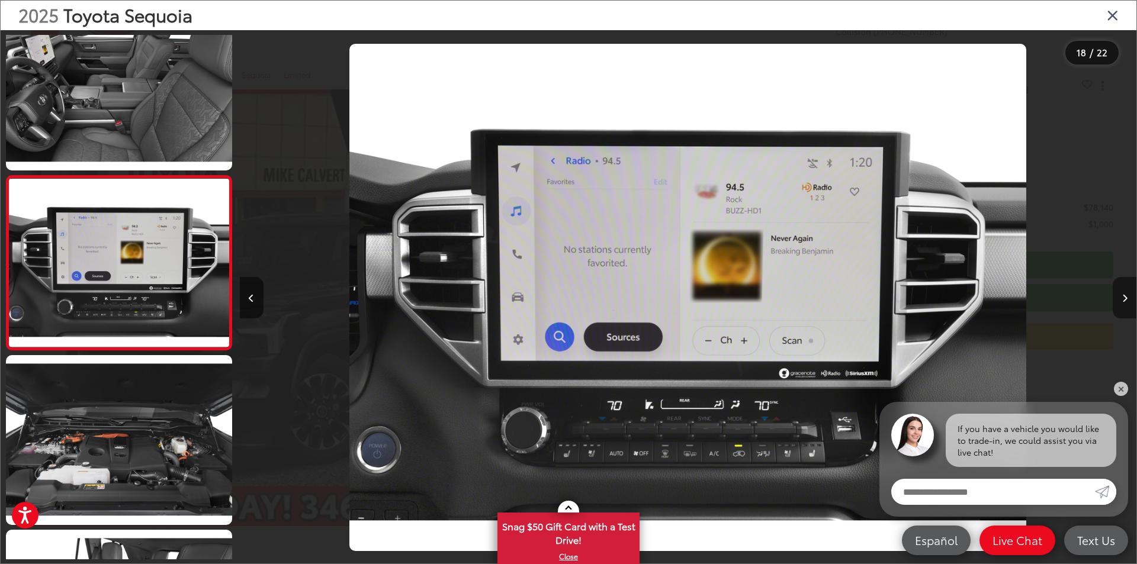
click at [1123, 305] on button "Next image" at bounding box center [1124, 297] width 24 height 41
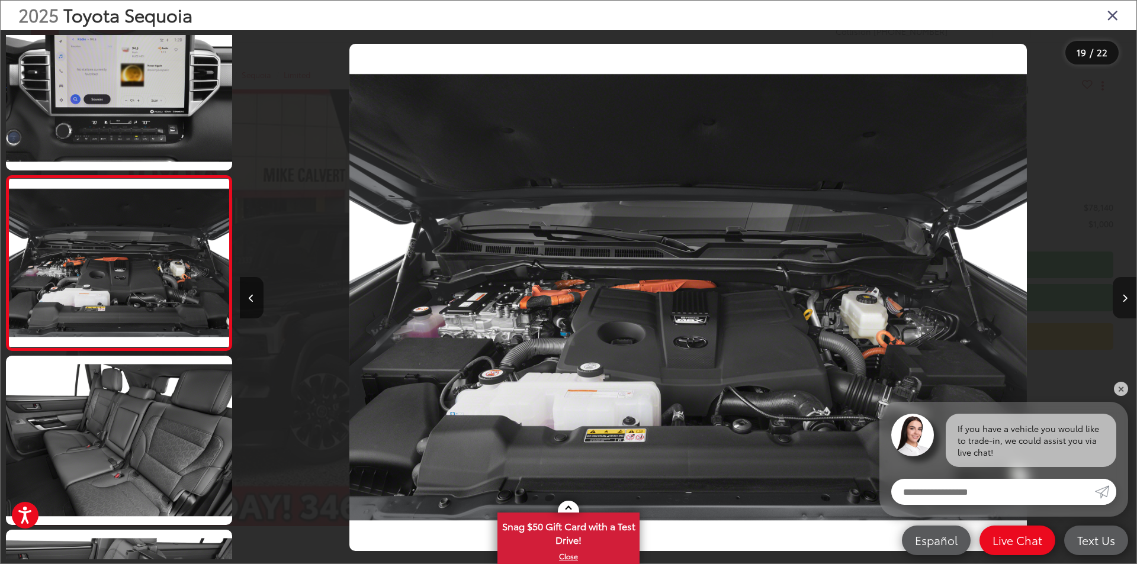
click at [1123, 305] on button "Next image" at bounding box center [1124, 297] width 24 height 41
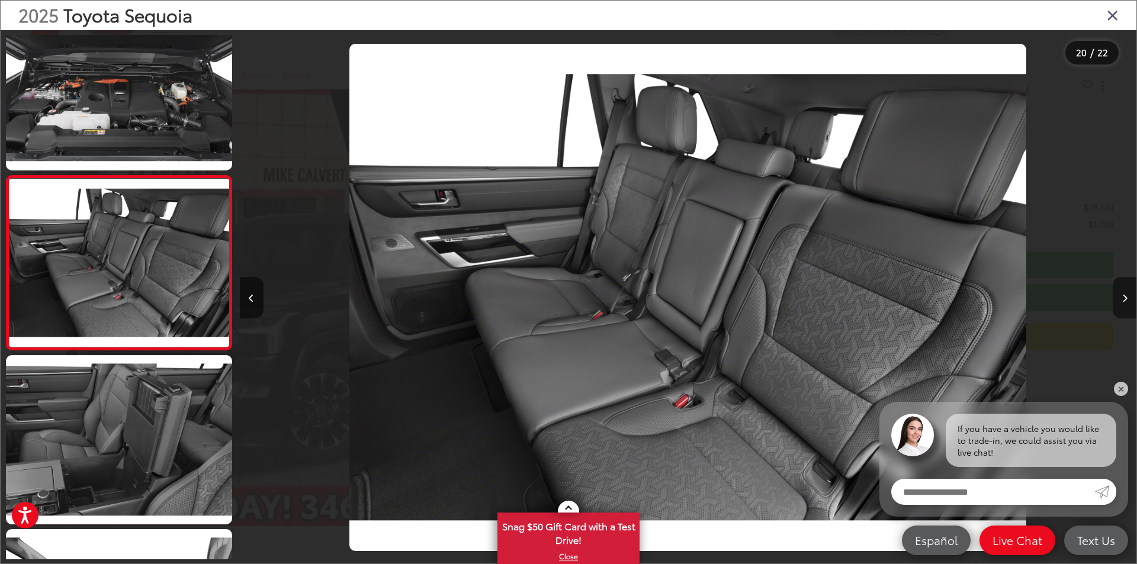
click at [1123, 305] on button "Next image" at bounding box center [1124, 297] width 24 height 41
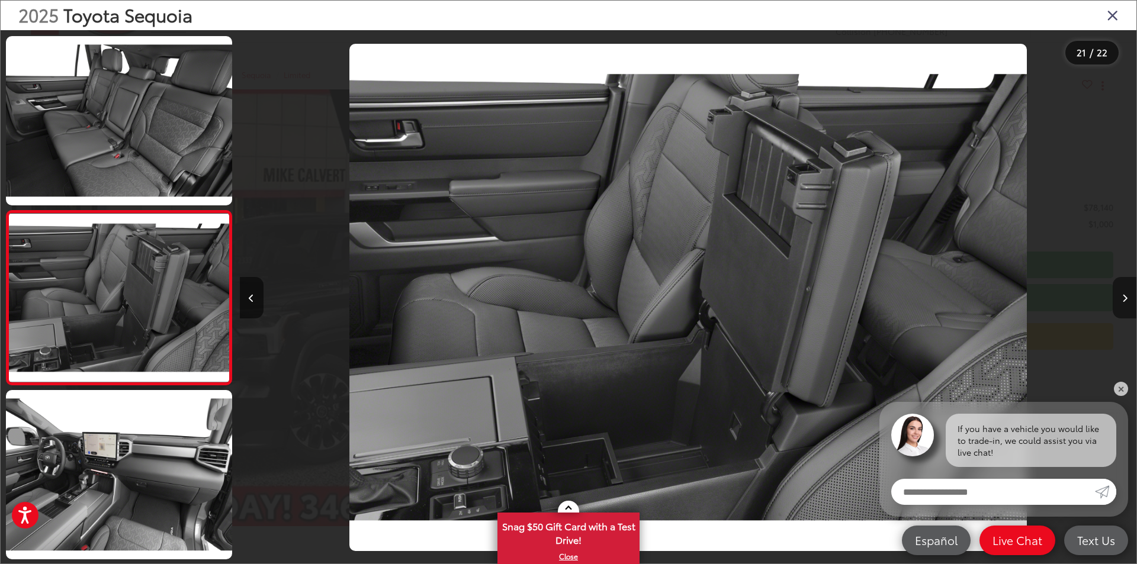
click at [1123, 305] on button "Next image" at bounding box center [1124, 297] width 24 height 41
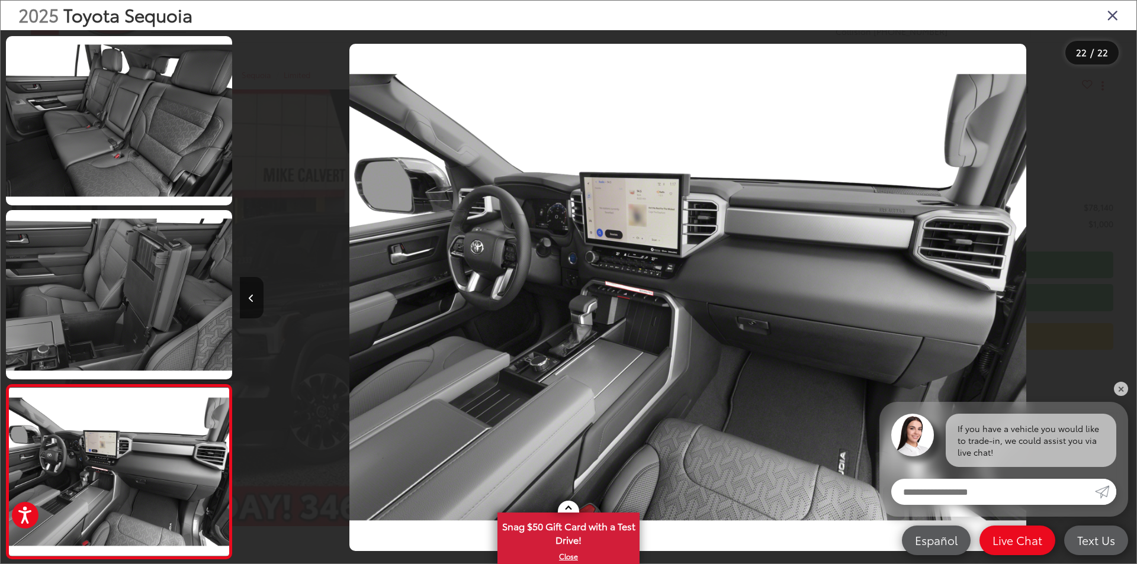
click at [1123, 305] on div at bounding box center [1024, 297] width 224 height 535
click at [1104, 16] on div "2025 Toyota Sequoia" at bounding box center [568, 16] width 1135 height 30
click at [1114, 11] on icon "Close gallery" at bounding box center [1112, 14] width 12 height 15
